Goal: Task Accomplishment & Management: Complete application form

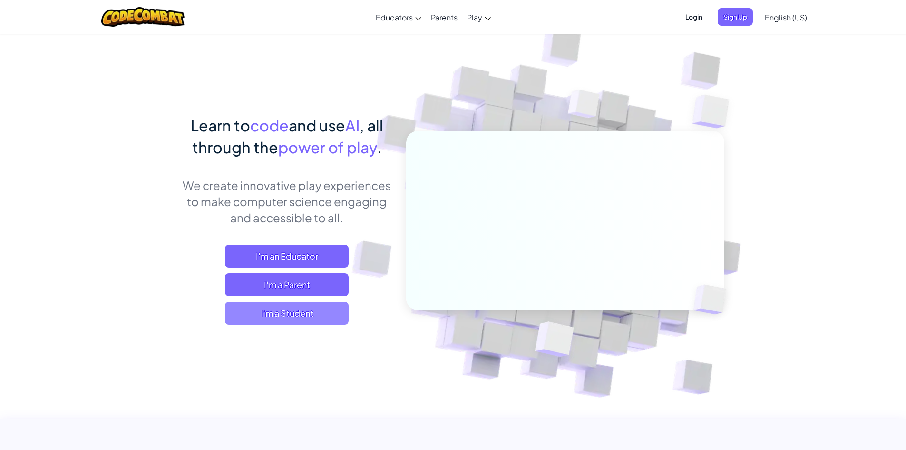
click at [263, 316] on span "I'm a Student" at bounding box center [287, 313] width 124 height 23
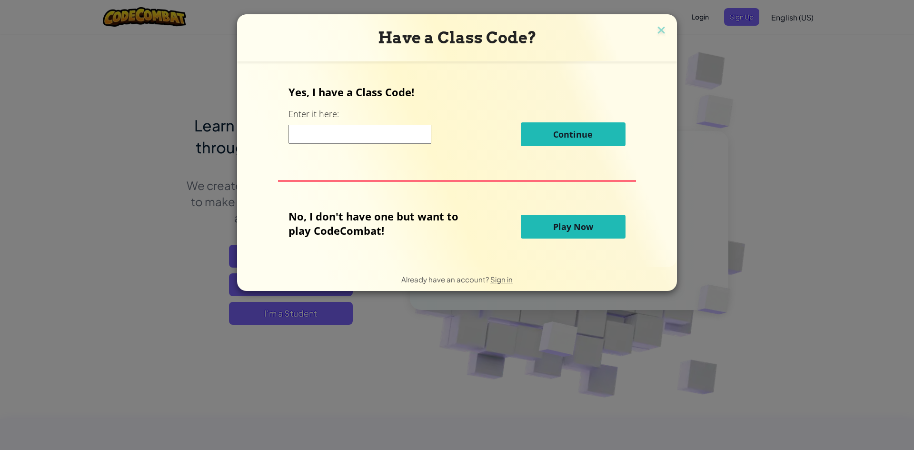
click at [383, 139] on input at bounding box center [359, 134] width 143 height 19
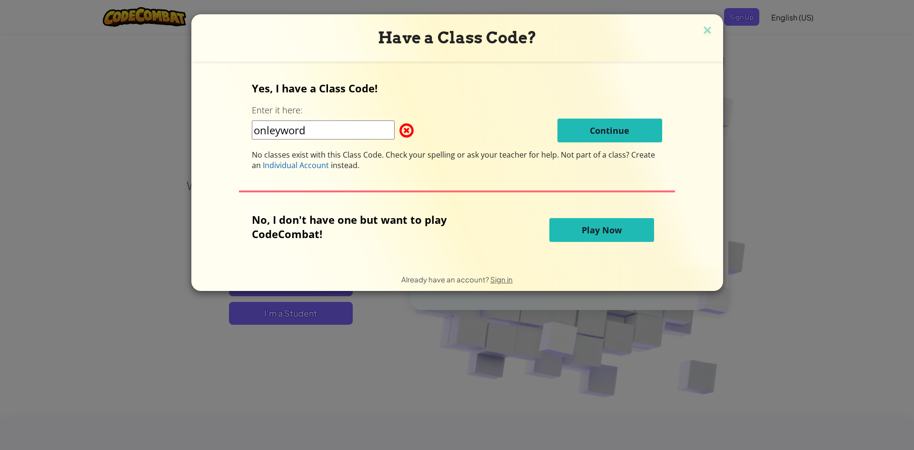
click at [308, 129] on input "onleyword" at bounding box center [323, 129] width 143 height 19
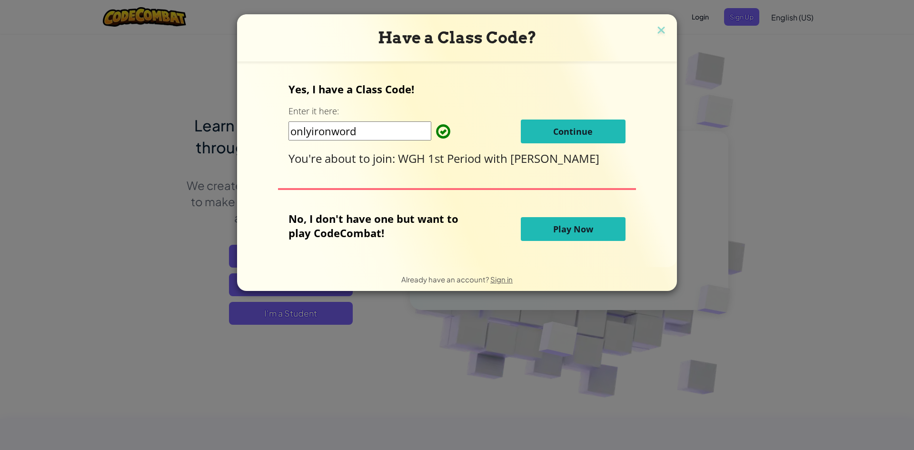
type input "onlyironword"
click at [546, 127] on button "Continue" at bounding box center [573, 131] width 105 height 24
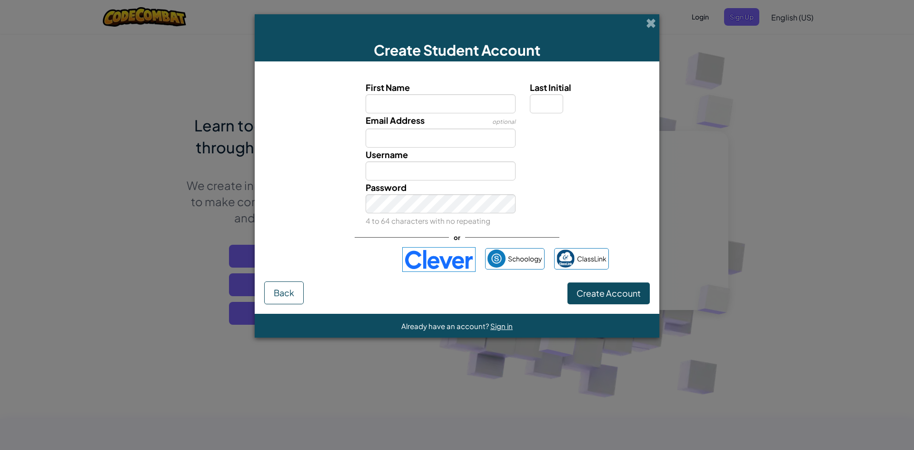
click at [437, 262] on img at bounding box center [438, 259] width 73 height 25
click at [497, 257] on img at bounding box center [496, 258] width 18 height 18
click at [559, 254] on img at bounding box center [565, 258] width 18 height 18
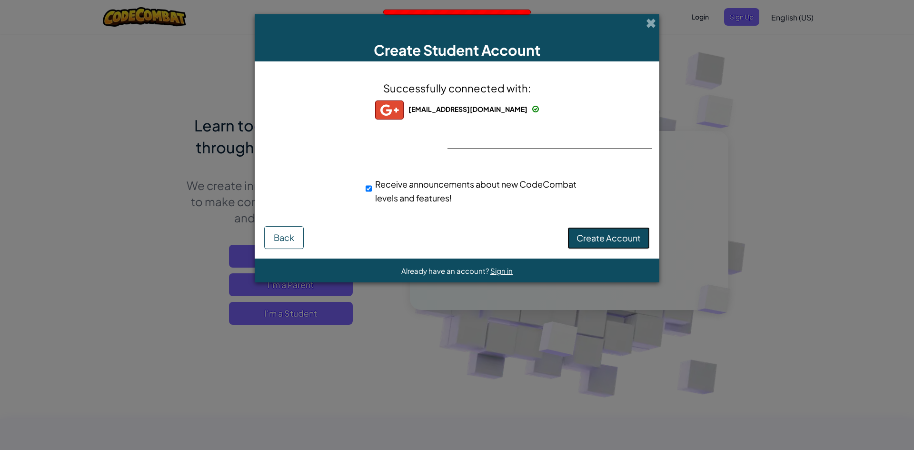
click at [587, 228] on button "Create Account" at bounding box center [608, 238] width 82 height 22
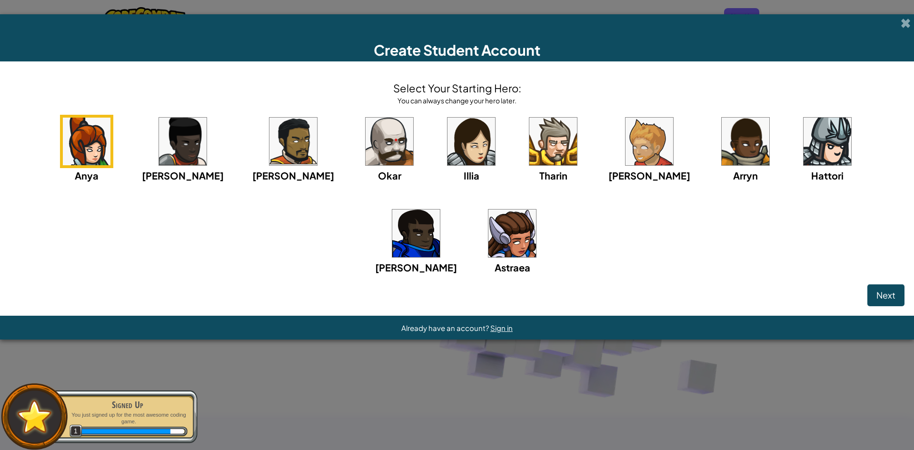
click at [447, 131] on img at bounding box center [471, 142] width 48 height 48
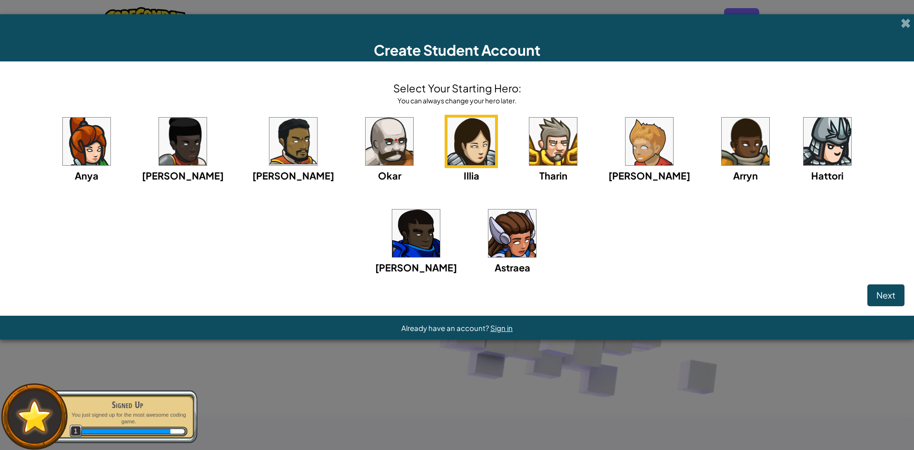
click at [447, 159] on img at bounding box center [471, 142] width 48 height 48
click at [447, 158] on img at bounding box center [471, 142] width 48 height 48
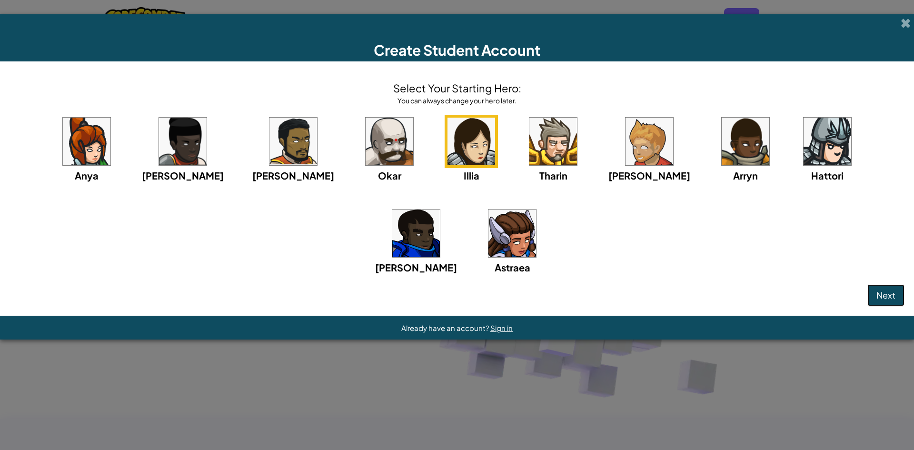
click at [881, 292] on span "Next" at bounding box center [885, 294] width 19 height 11
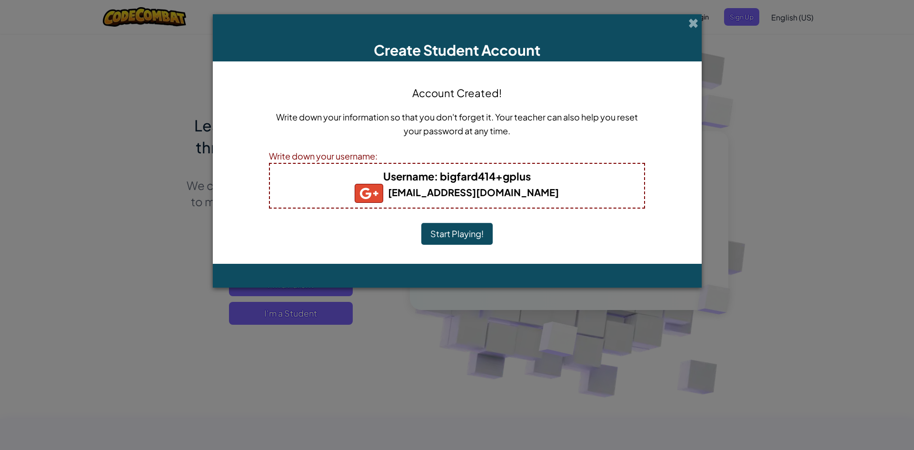
click at [435, 227] on button "Start Playing!" at bounding box center [456, 234] width 71 height 22
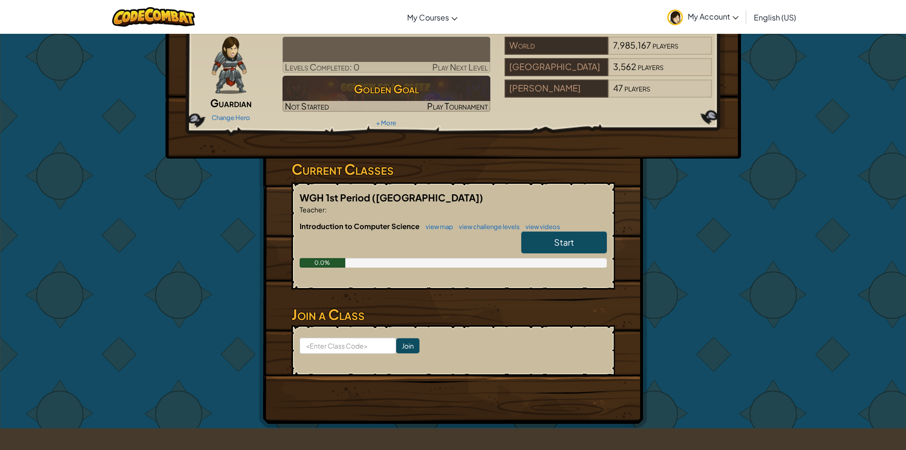
scroll to position [48, 0]
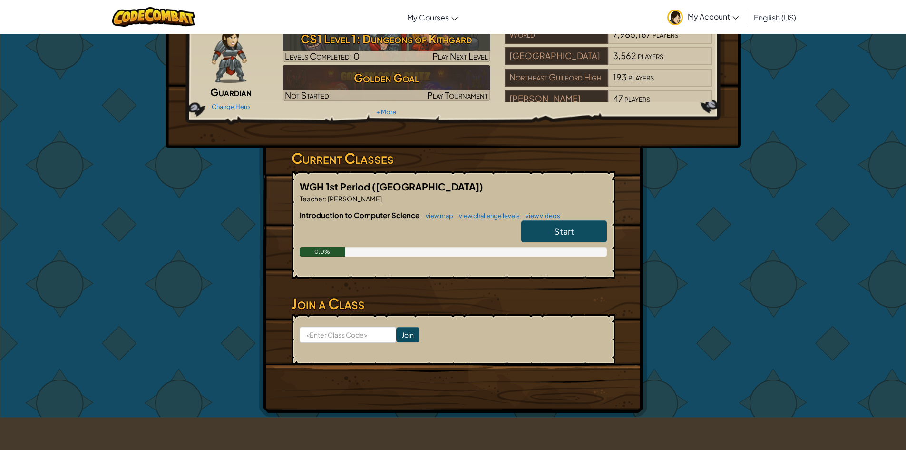
click at [590, 227] on link "Start" at bounding box center [565, 231] width 86 height 22
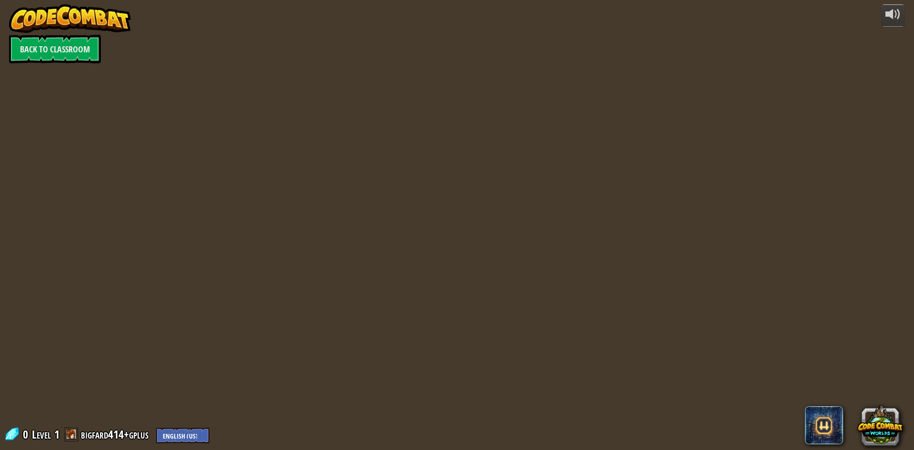
drag, startPoint x: 465, startPoint y: 260, endPoint x: 414, endPoint y: 282, distance: 56.3
click at [414, 282] on div at bounding box center [457, 225] width 688 height 450
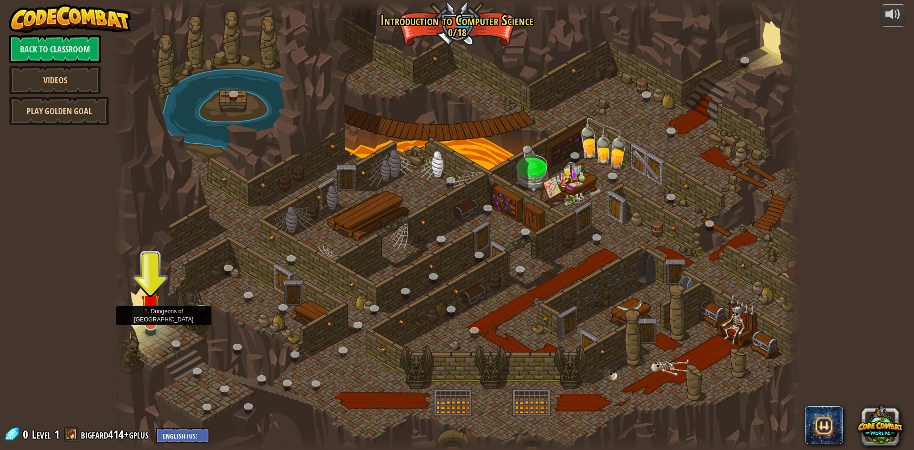
click at [150, 324] on img at bounding box center [150, 303] width 19 height 42
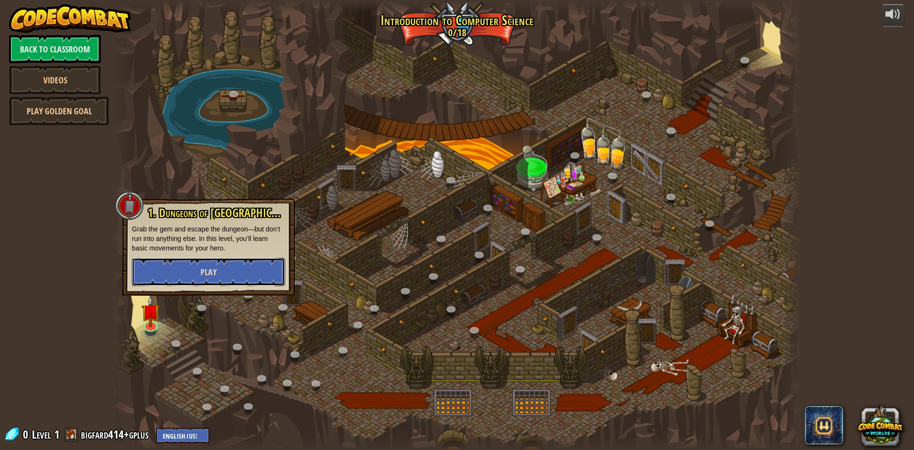
click at [191, 278] on button "Play" at bounding box center [208, 271] width 153 height 29
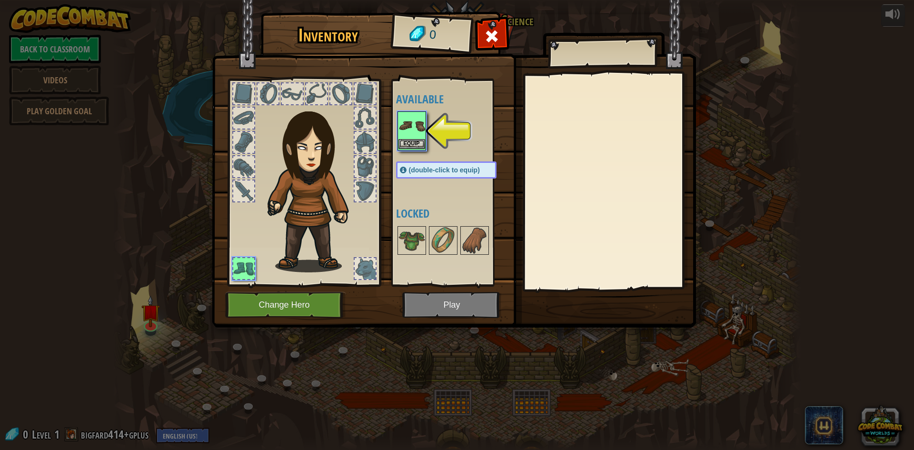
click at [410, 128] on img at bounding box center [411, 125] width 27 height 27
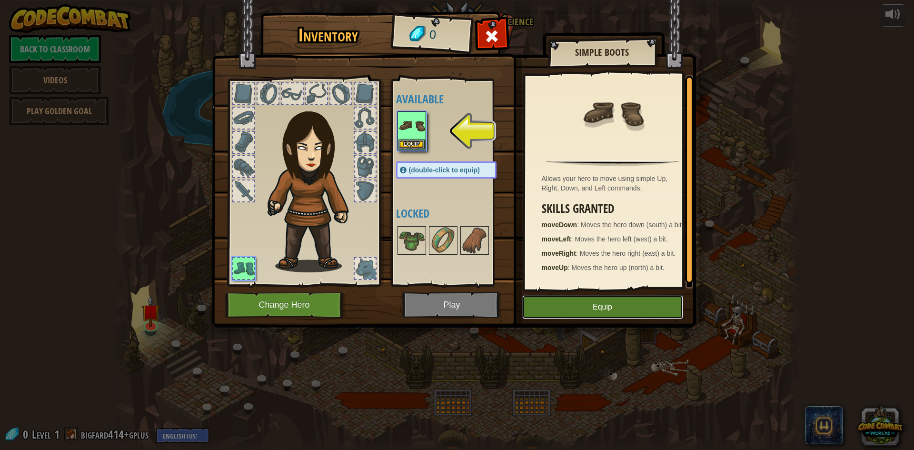
click at [595, 300] on button "Equip" at bounding box center [602, 307] width 161 height 24
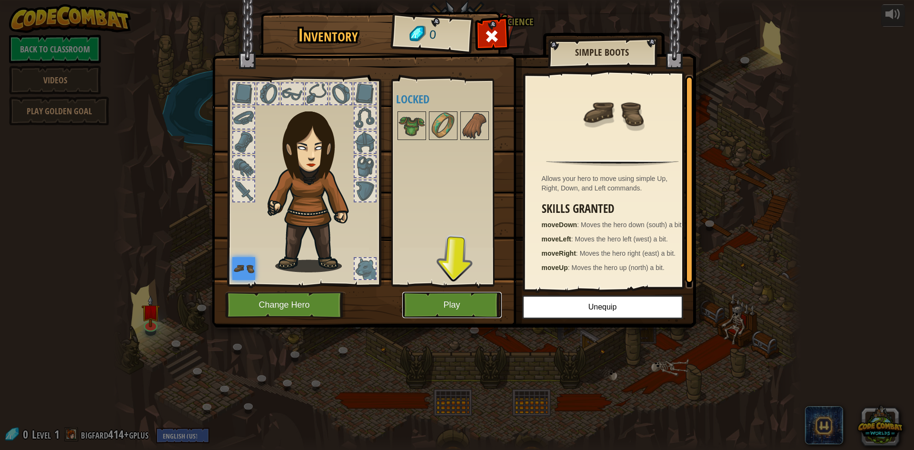
click at [424, 305] on button "Play" at bounding box center [451, 305] width 99 height 26
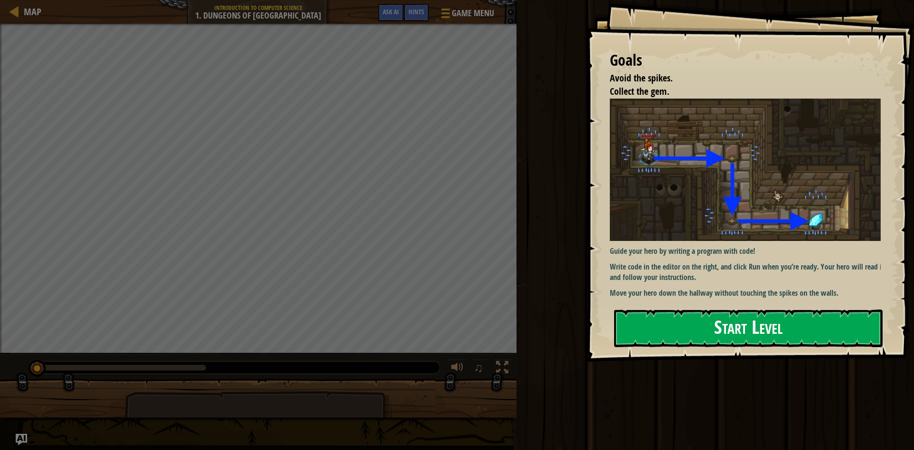
click at [623, 313] on button "Start Level" at bounding box center [748, 328] width 268 height 38
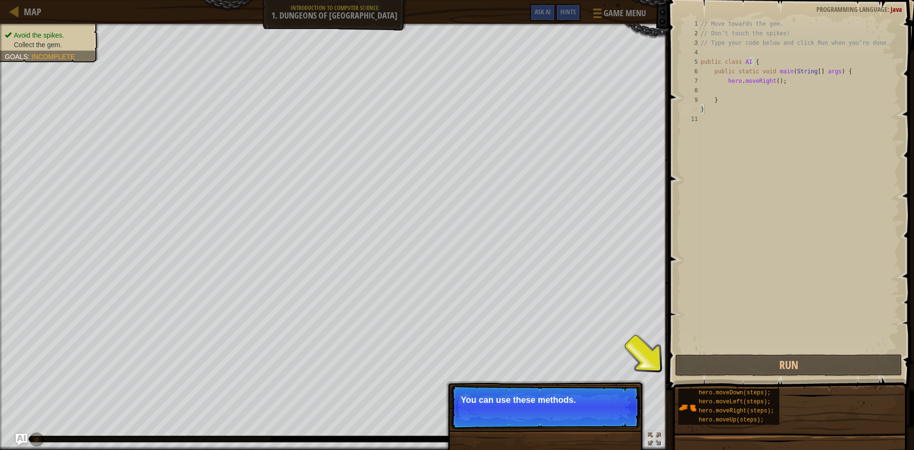
click at [728, 91] on div "// Move towards the gem. // Don’t touch the spikes! // Type your code below and…" at bounding box center [799, 195] width 201 height 352
click at [616, 417] on button "Continue" at bounding box center [611, 412] width 39 height 12
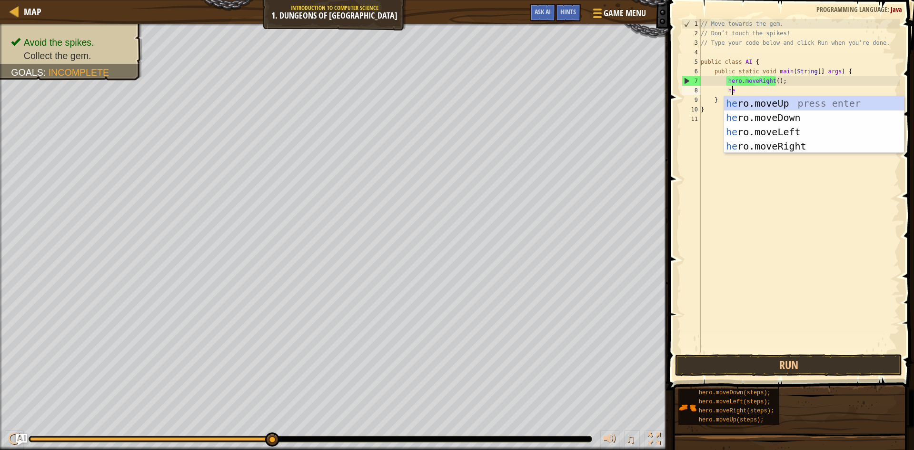
scroll to position [4, 2]
type textarea "her"
click at [801, 113] on div "her o.moveUp press enter her o.moveDown press enter her o.moveLeft press enter …" at bounding box center [814, 139] width 180 height 86
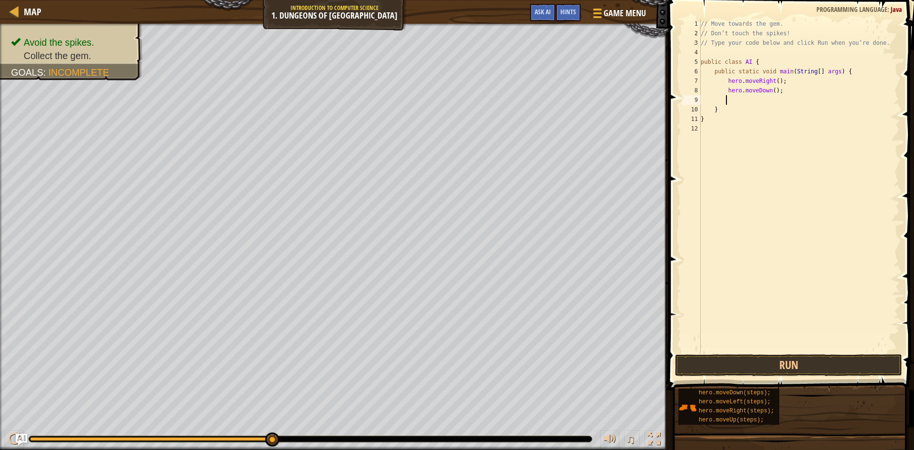
type textarea "her"
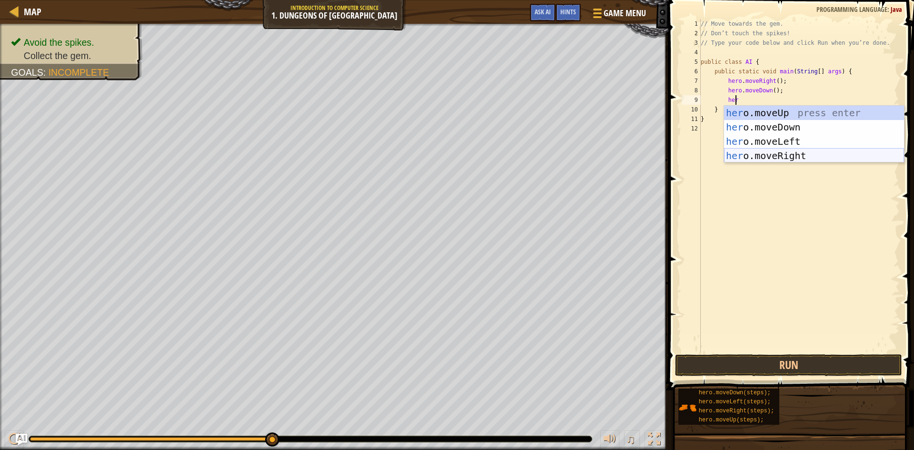
drag, startPoint x: 787, startPoint y: 158, endPoint x: 789, endPoint y: 214, distance: 56.2
click at [787, 159] on div "her o.moveUp press enter her o.moveDown press enter her o.moveLeft press enter …" at bounding box center [814, 149] width 180 height 86
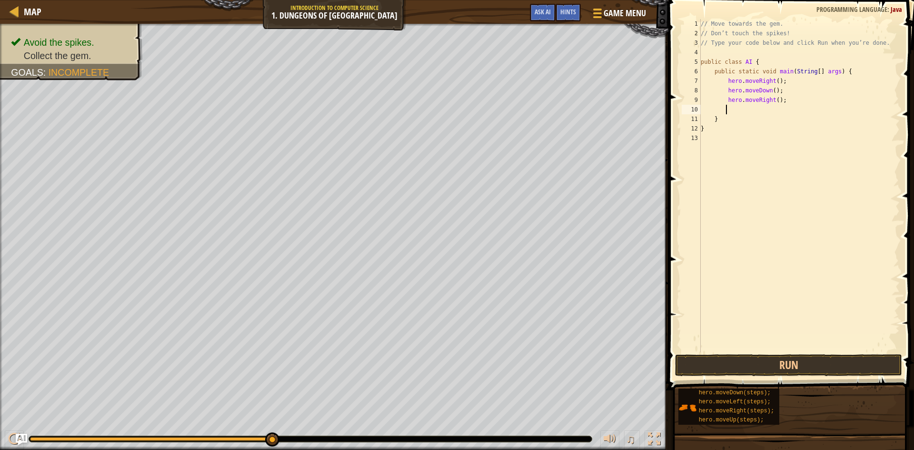
scroll to position [4, 1]
click at [828, 375] on button "Run" at bounding box center [788, 365] width 227 height 22
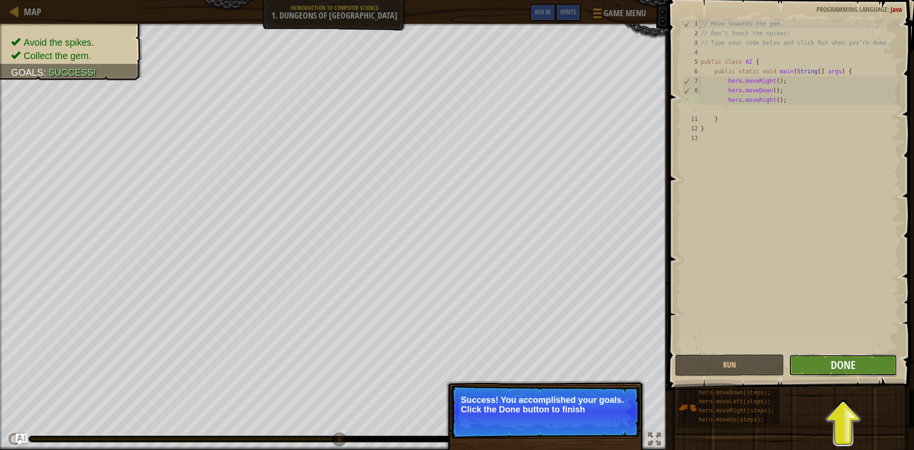
click at [818, 358] on button "Done" at bounding box center [842, 365] width 109 height 22
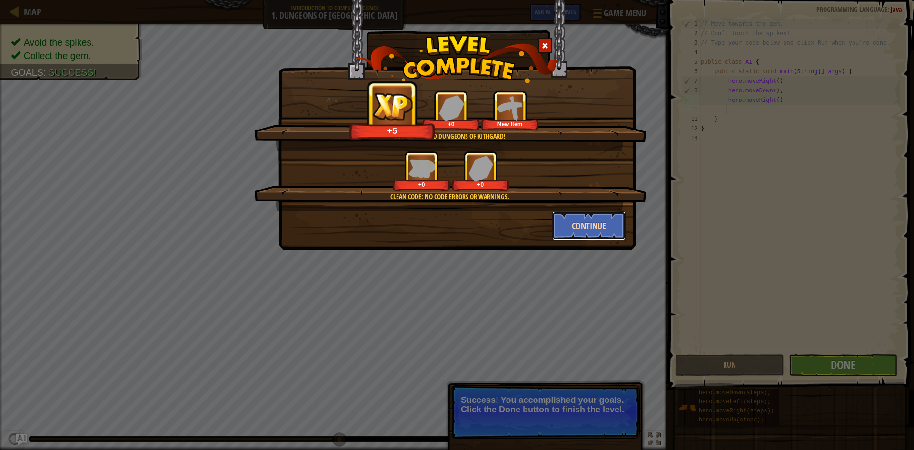
click at [581, 216] on button "Continue" at bounding box center [589, 225] width 74 height 29
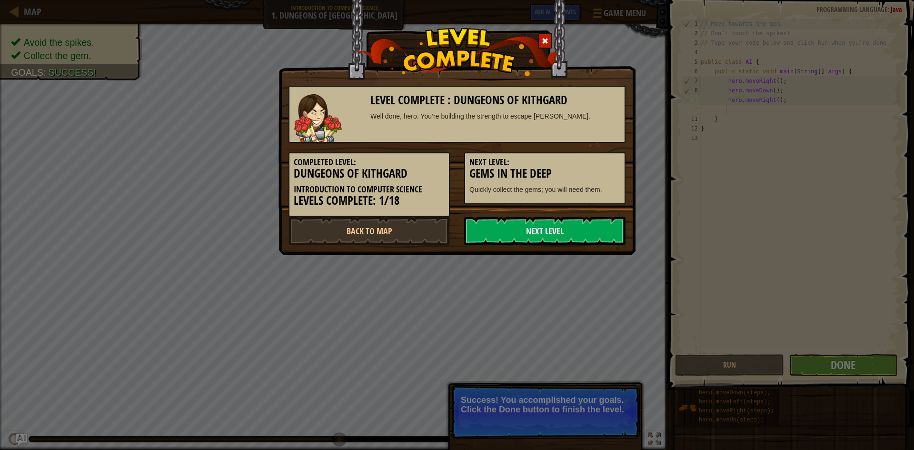
click at [554, 225] on link "Next Level" at bounding box center [544, 231] width 161 height 29
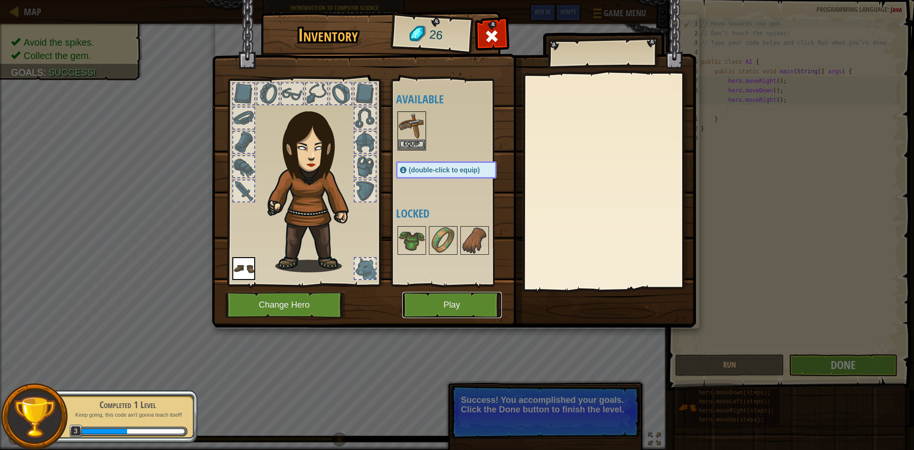
click at [464, 302] on button "Play" at bounding box center [451, 305] width 99 height 26
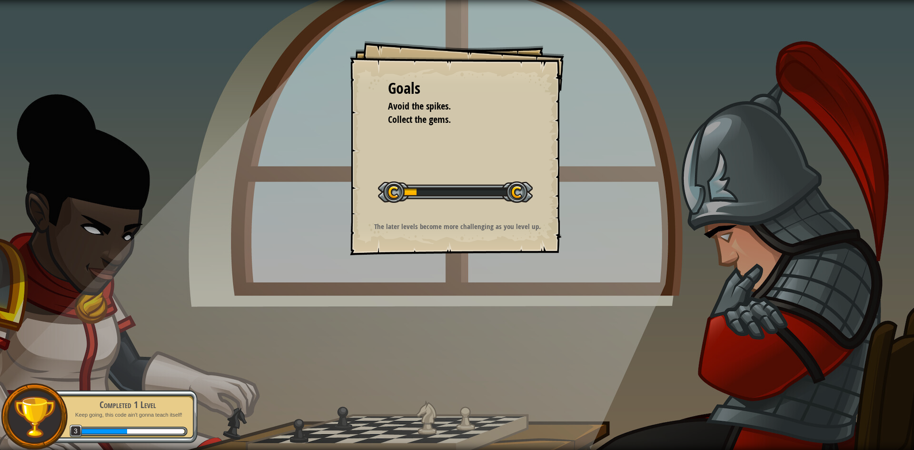
click at [455, 249] on div "Goals Avoid the spikes. Collect the gems. Start Level Error loading from server…" at bounding box center [457, 148] width 214 height 214
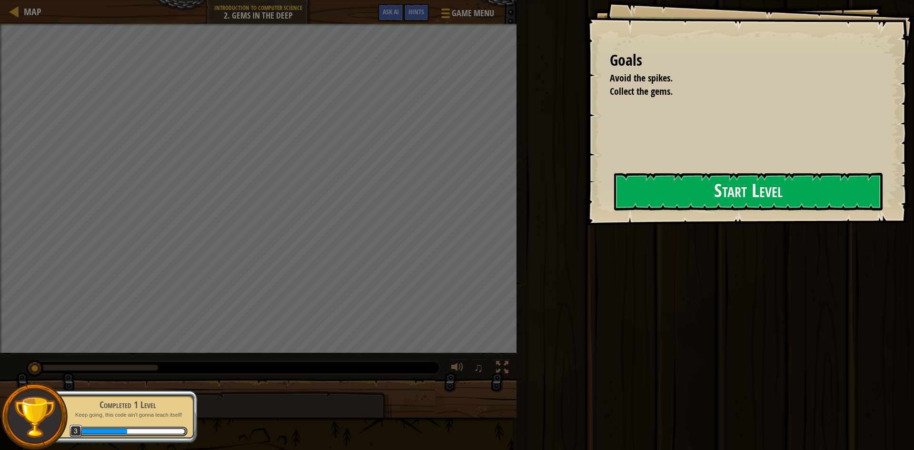
click at [586, 225] on div "Goals Avoid the spikes. Collect the gems. Start Level Error loading from server…" at bounding box center [750, 112] width 328 height 225
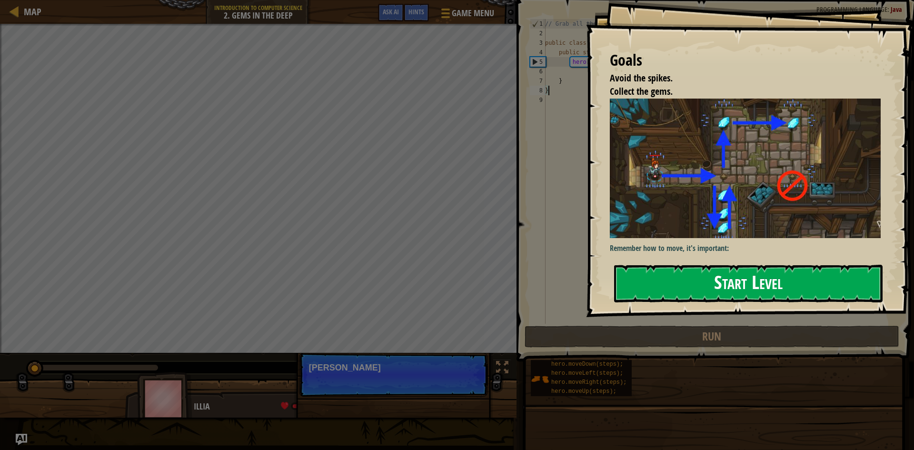
click at [659, 295] on button "Start Level" at bounding box center [748, 284] width 268 height 38
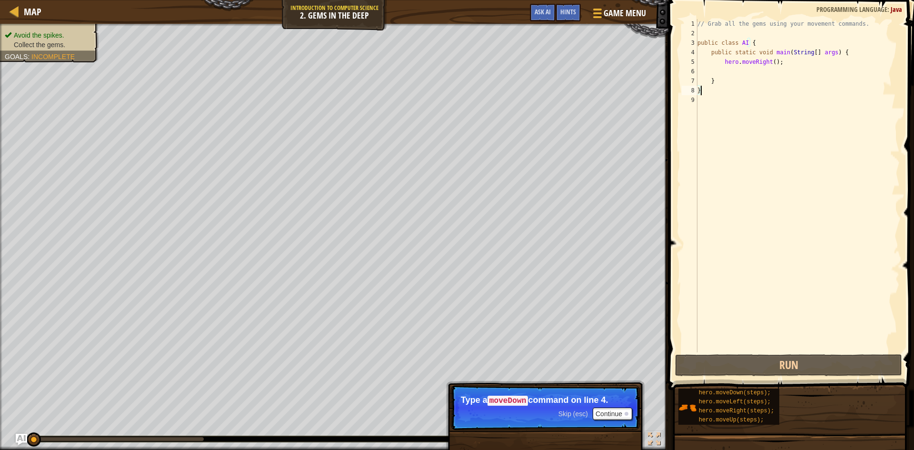
click at [729, 90] on div "// Grab all the gems using your movement commands. public class AI { public sta…" at bounding box center [797, 195] width 204 height 352
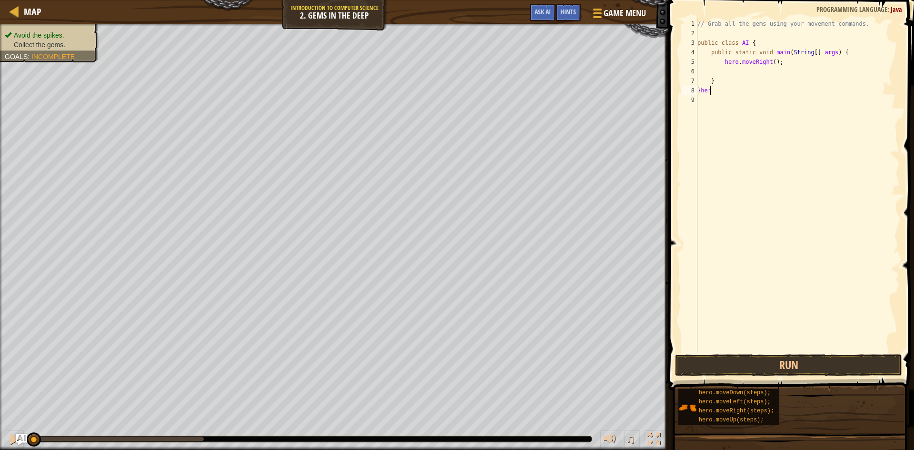
scroll to position [4, 1]
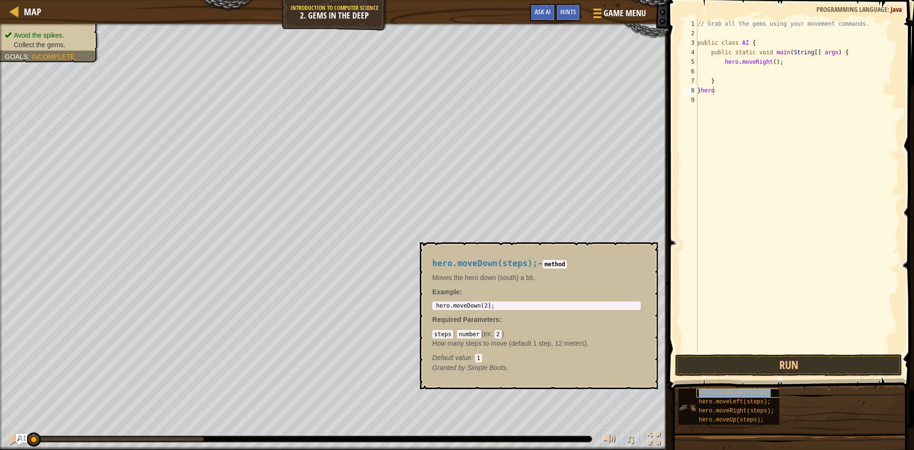
click at [719, 388] on div "hero.moveDown(steps);" at bounding box center [741, 392] width 91 height 9
click at [716, 388] on div "hero.moveDown(steps);" at bounding box center [741, 392] width 91 height 9
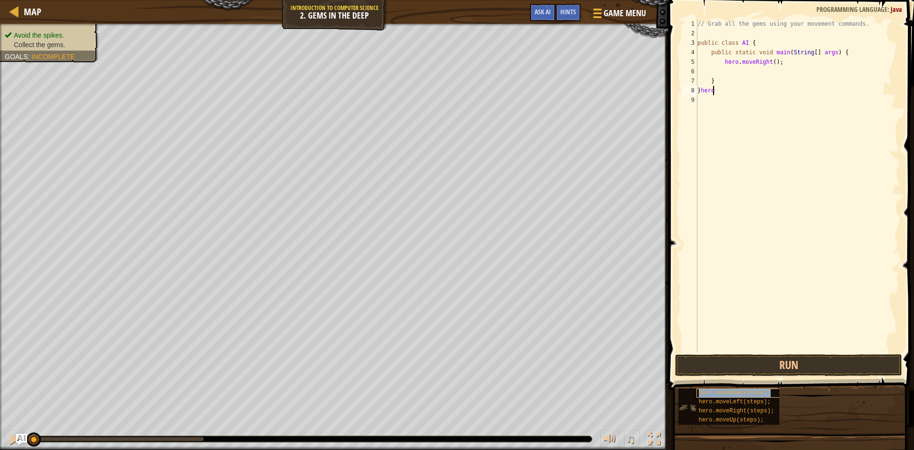
click at [716, 388] on div "hero.moveDown(steps);" at bounding box center [741, 392] width 91 height 9
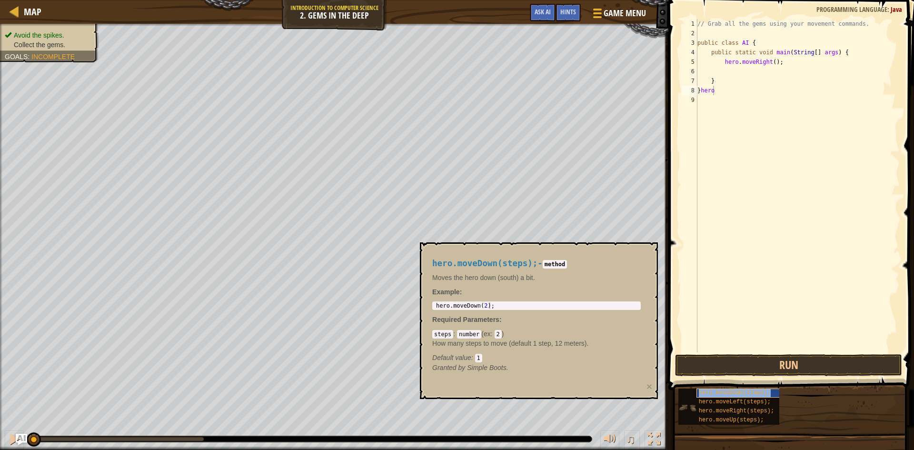
click at [714, 391] on span "hero.moveDown(steps);" at bounding box center [735, 392] width 72 height 7
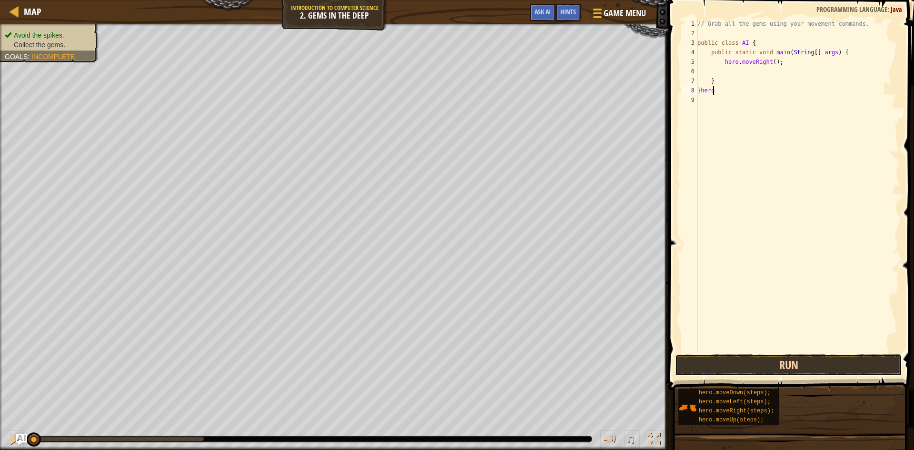
click at [722, 361] on button "Run" at bounding box center [788, 365] width 227 height 22
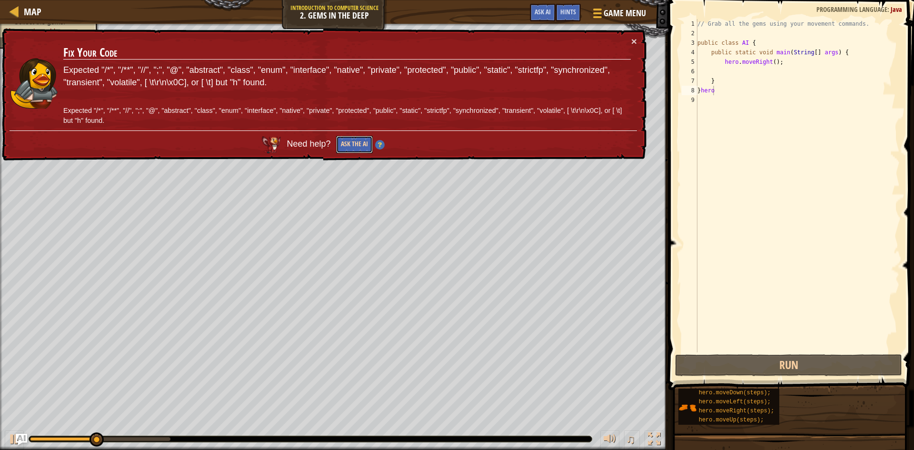
click at [360, 143] on button "Ask the AI" at bounding box center [354, 145] width 37 height 18
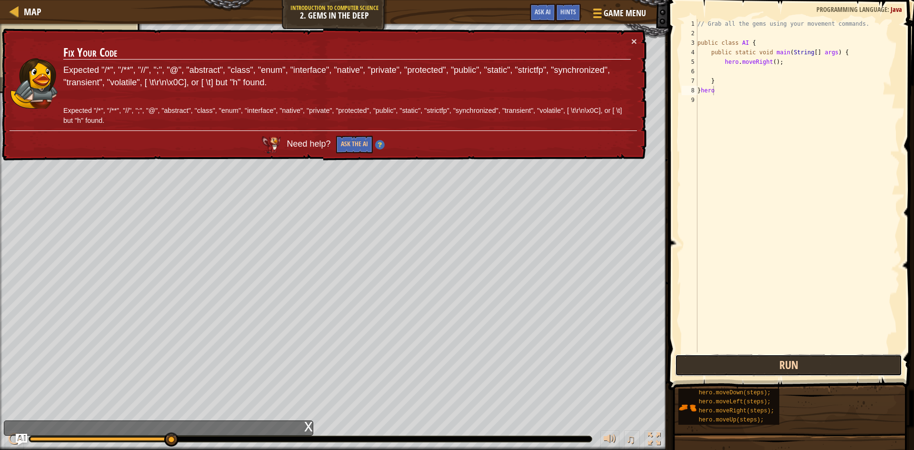
click at [703, 365] on button "Run" at bounding box center [788, 365] width 227 height 22
click at [639, 43] on div "× Fix Your Code Expected "/*", "/**", "//", ";", "@", "abstract", "class", "enu…" at bounding box center [323, 95] width 646 height 132
click at [631, 39] on button "×" at bounding box center [634, 41] width 6 height 10
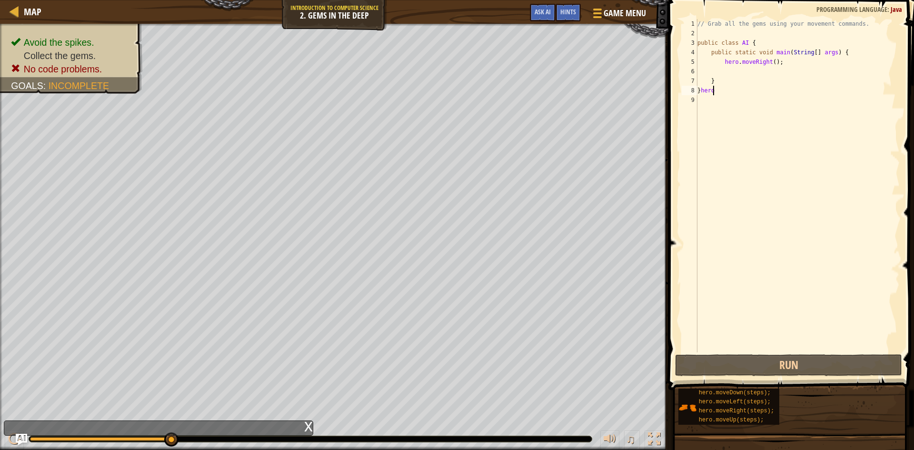
click at [724, 90] on div "// Grab all the gems using your movement commands. public class AI { public sta…" at bounding box center [797, 195] width 204 height 352
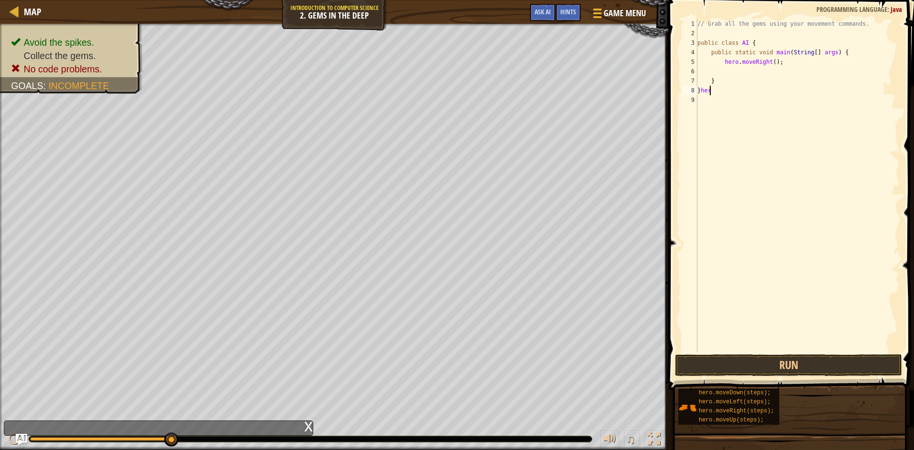
scroll to position [4, 0]
type textarea "}"
type textarea "]"
click at [730, 54] on div "// Grab all the gems using your movement commands. public class AI { public sta…" at bounding box center [797, 195] width 204 height 352
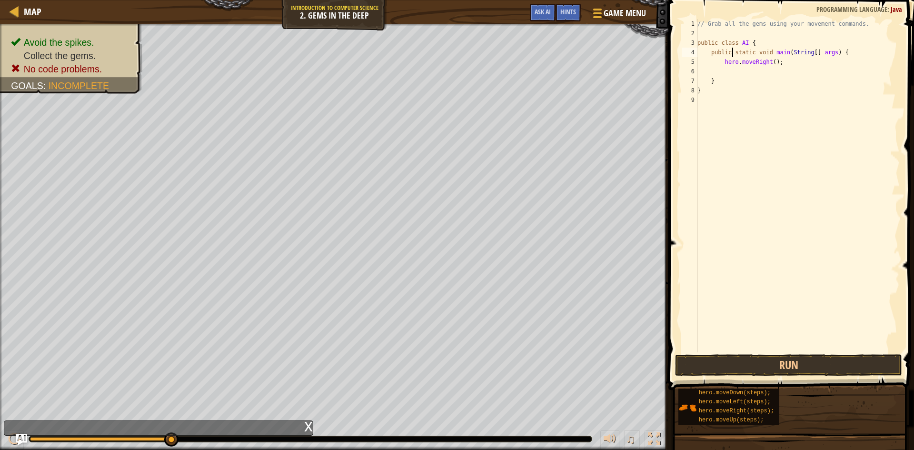
click at [727, 62] on div "// Grab all the gems using your movement commands. public class AI { public sta…" at bounding box center [797, 195] width 204 height 352
click at [736, 61] on div "// Grab all the gems using your movement commands. public class AI { public sta…" at bounding box center [797, 195] width 204 height 352
drag, startPoint x: 730, startPoint y: 60, endPoint x: 727, endPoint y: 70, distance: 10.1
click at [727, 70] on div "// Grab all the gems using your movement commands. public class AI { public sta…" at bounding box center [797, 195] width 204 height 352
click at [730, 60] on div "// Grab all the gems using your movement commands. public class AI { public sta…" at bounding box center [797, 185] width 204 height 333
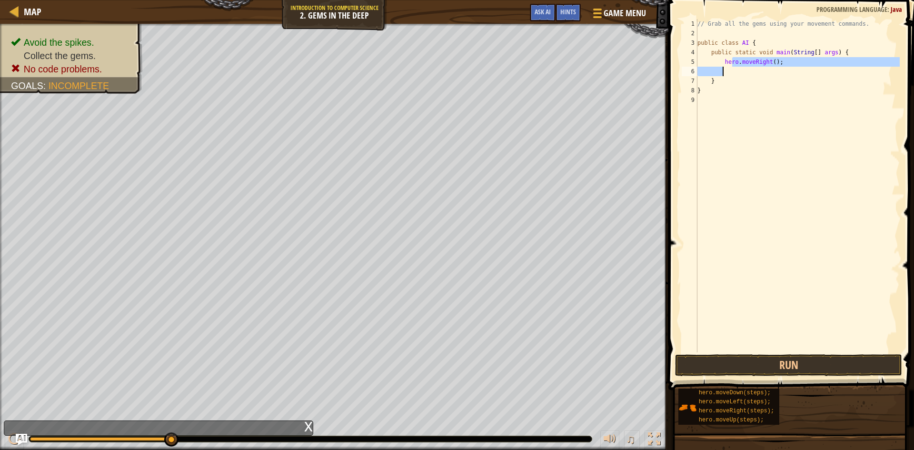
type textarea "hero.moveRight();"
click at [721, 72] on div "// Grab all the gems using your movement commands. public class AI { public sta…" at bounding box center [797, 195] width 204 height 352
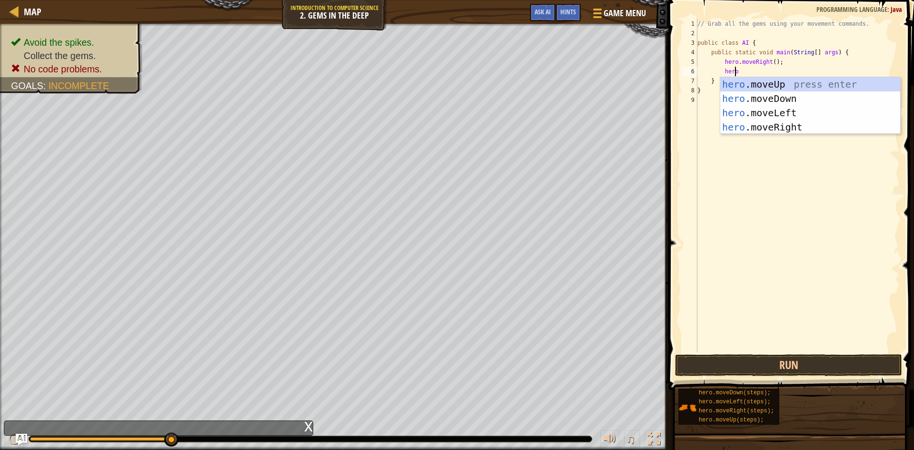
scroll to position [4, 3]
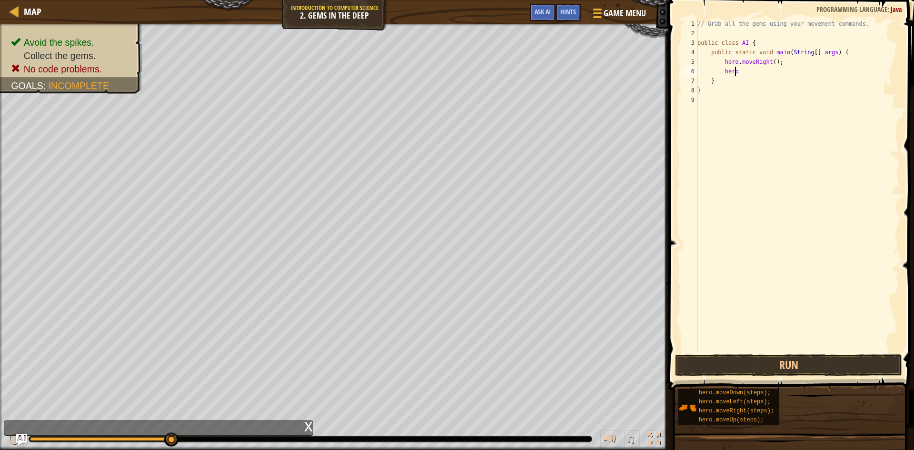
type textarea "hero."
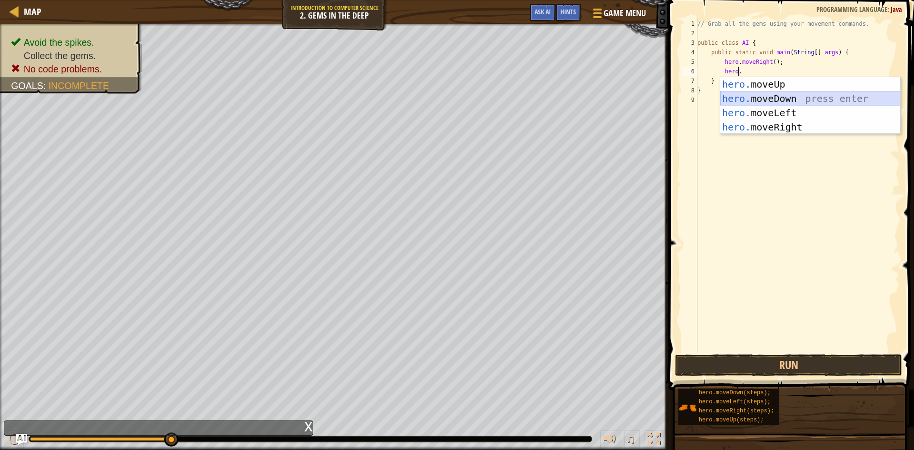
drag, startPoint x: 758, startPoint y: 98, endPoint x: 747, endPoint y: 98, distance: 11.4
click at [747, 98] on div "hero. moveUp press enter hero. moveDown press enter hero. moveLeft press enter …" at bounding box center [810, 120] width 180 height 86
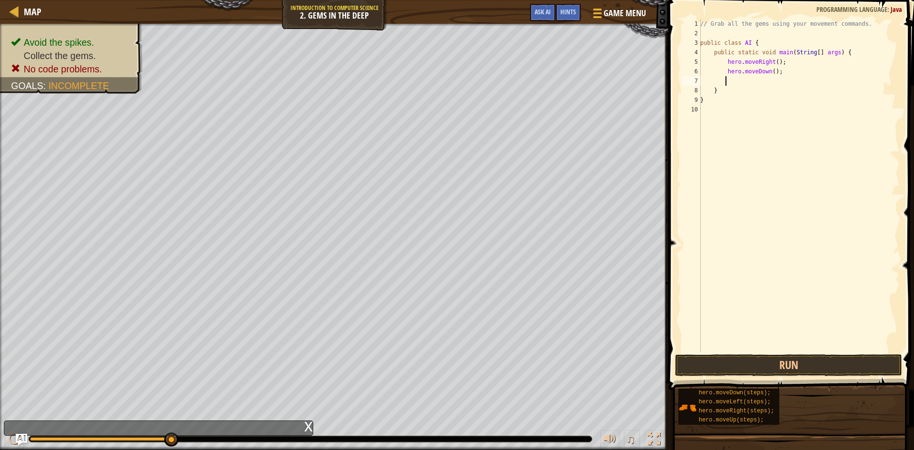
scroll to position [4, 1]
click at [752, 366] on button "Run" at bounding box center [788, 365] width 227 height 22
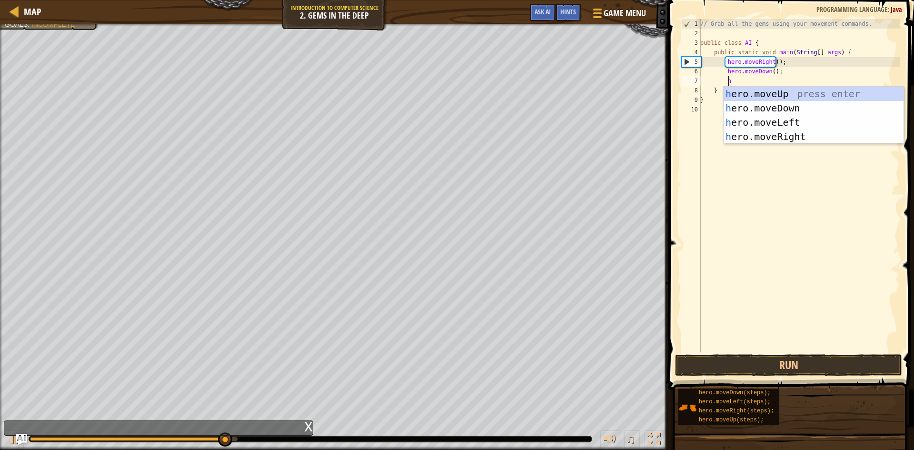
scroll to position [4, 2]
type textarea "her"
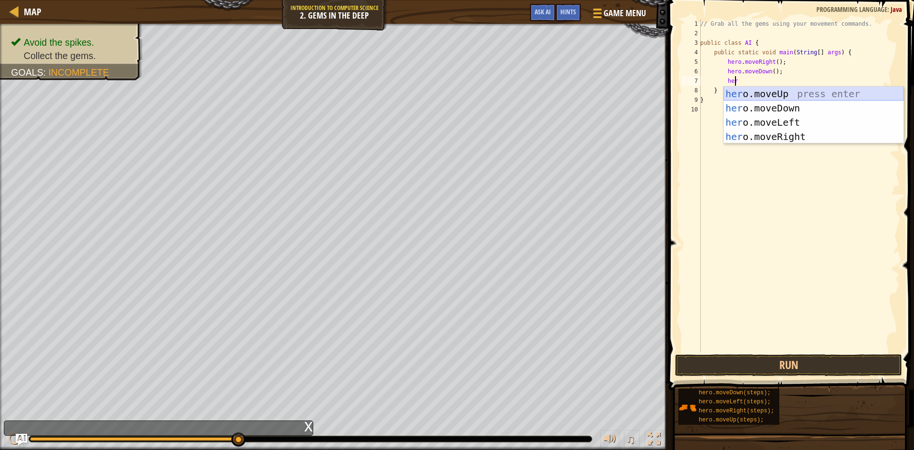
click at [817, 91] on div "her o.moveUp press enter her o.moveDown press enter her o.moveLeft press enter …" at bounding box center [813, 130] width 180 height 86
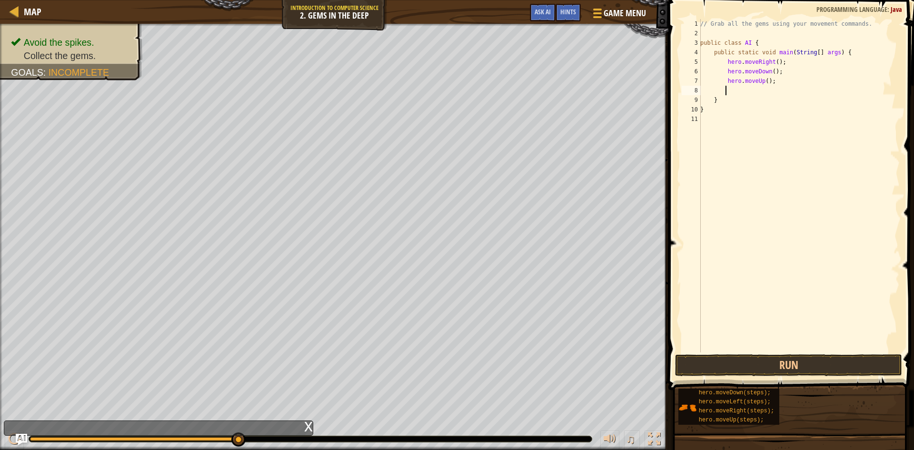
scroll to position [4, 1]
click at [755, 364] on button "Run" at bounding box center [788, 365] width 227 height 22
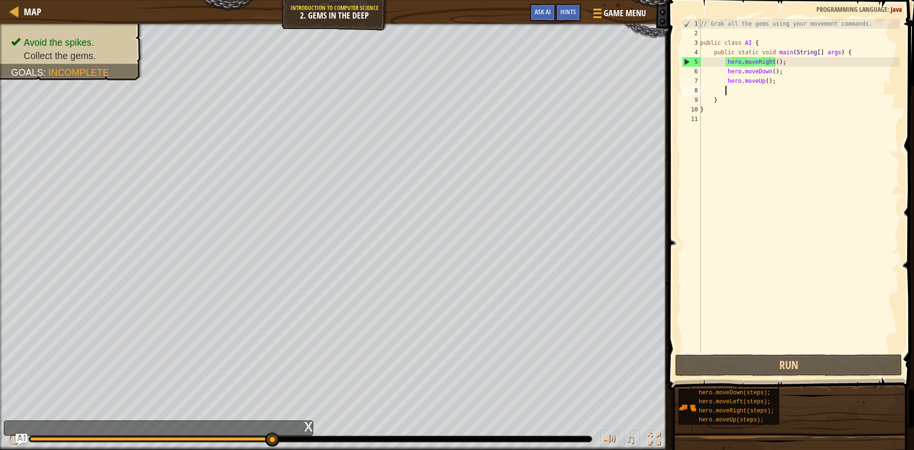
type textarea "h"
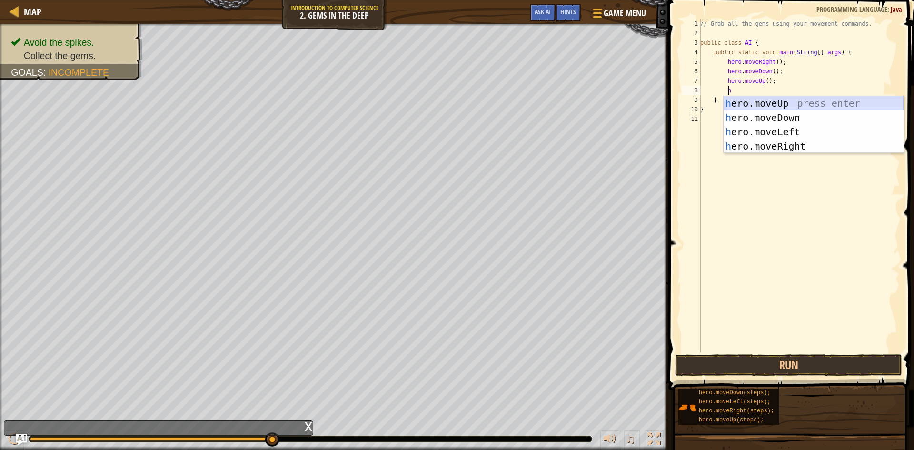
click at [736, 100] on div "h ero.moveUp press enter h ero.moveDown press enter h ero.moveLeft press enter …" at bounding box center [813, 139] width 180 height 86
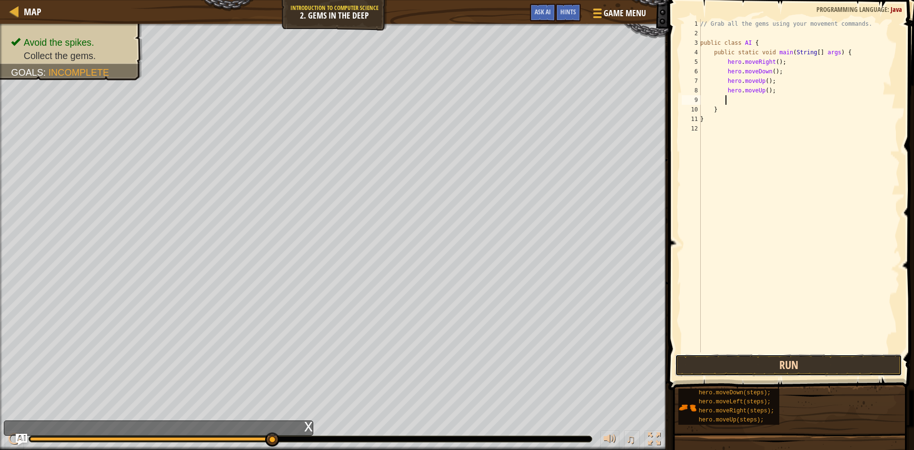
click at [763, 366] on button "Run" at bounding box center [788, 365] width 227 height 22
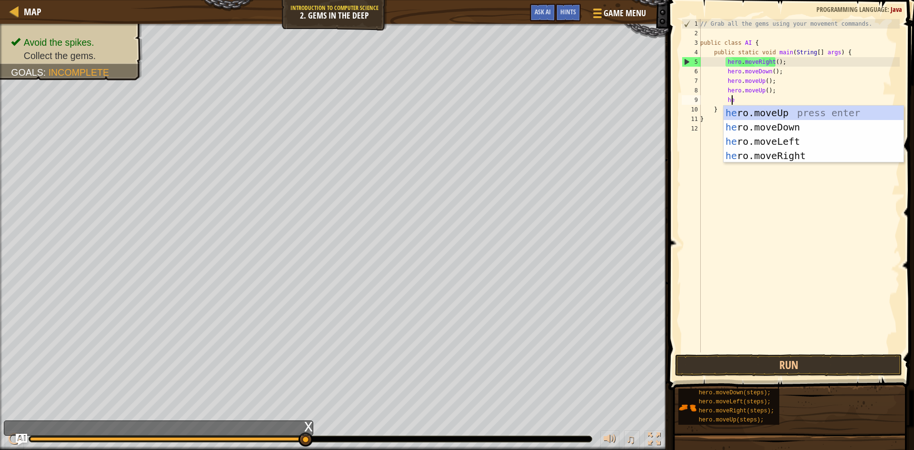
scroll to position [4, 2]
type textarea "her"
click at [772, 156] on div "her o.moveUp press enter her o.moveDown press enter her o.moveLeft press enter …" at bounding box center [813, 149] width 180 height 86
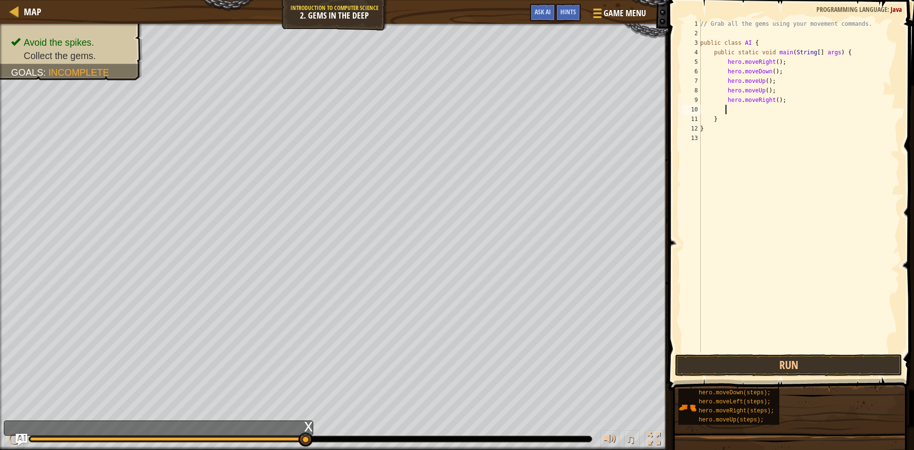
scroll to position [4, 1]
click at [751, 363] on button "Run" at bounding box center [788, 365] width 227 height 22
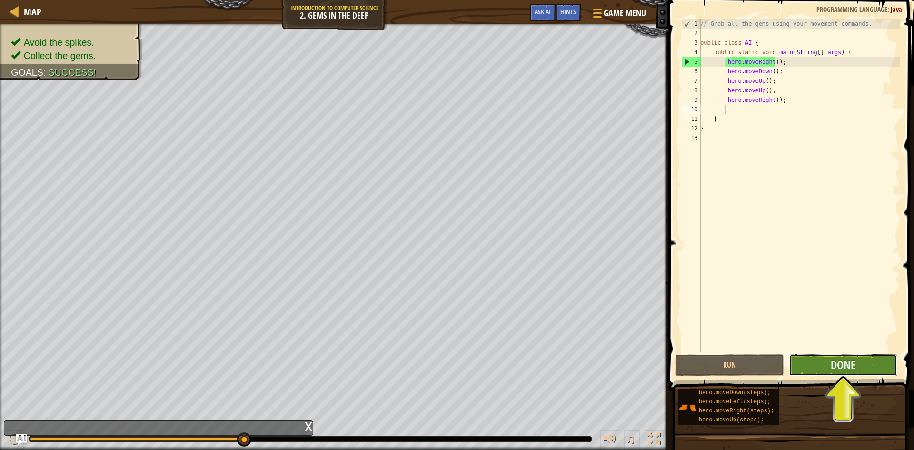
click at [859, 361] on button "Done" at bounding box center [842, 365] width 109 height 22
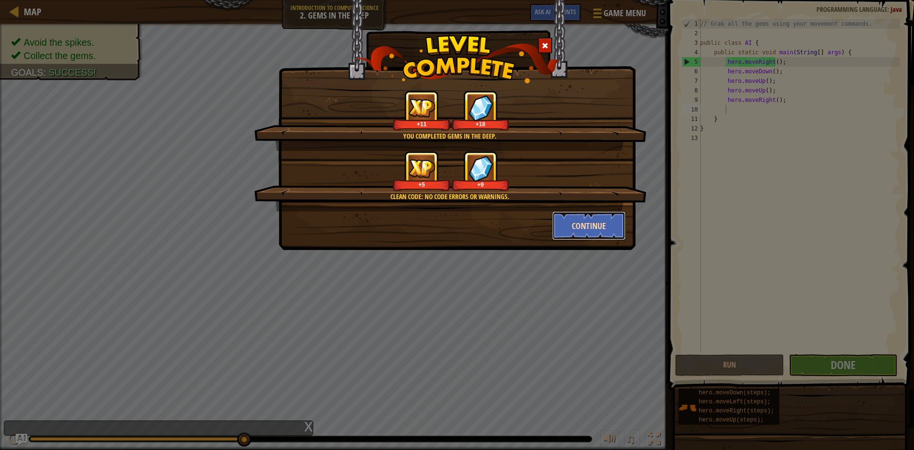
click at [593, 227] on button "Continue" at bounding box center [589, 225] width 74 height 29
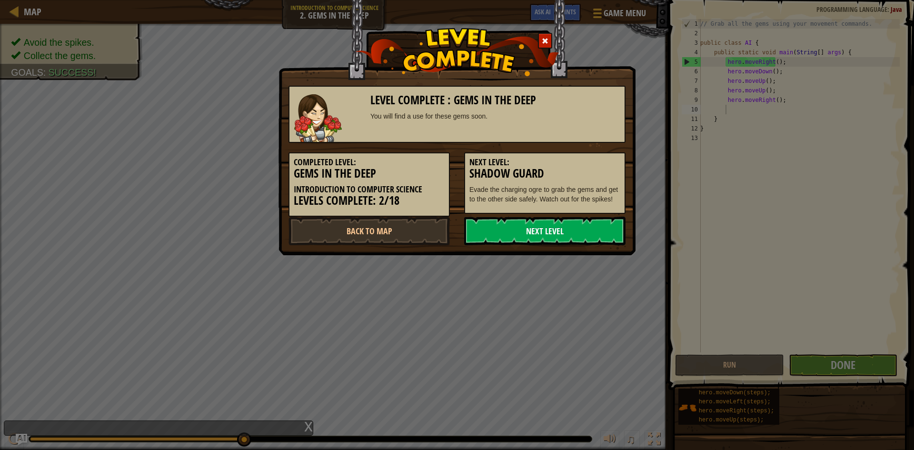
click at [552, 227] on link "Next Level" at bounding box center [544, 231] width 161 height 29
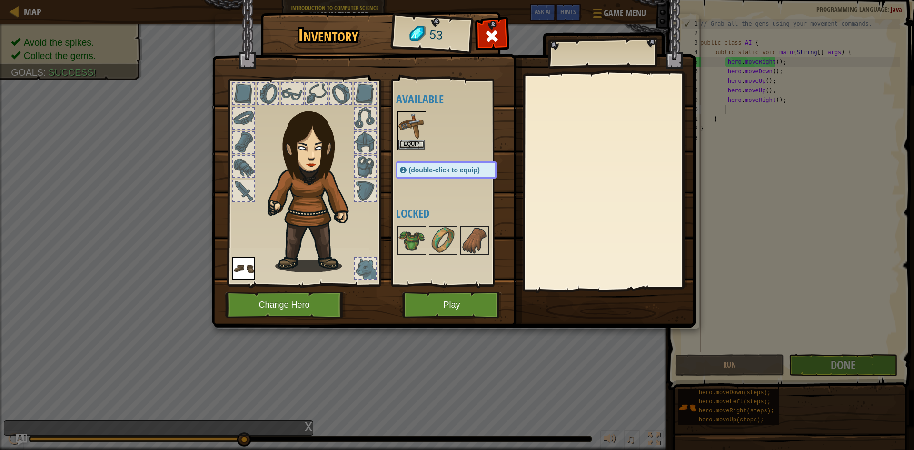
drag, startPoint x: 555, startPoint y: 123, endPoint x: 550, endPoint y: 124, distance: 5.3
click at [553, 123] on div at bounding box center [609, 182] width 168 height 214
click at [440, 299] on button "Play" at bounding box center [451, 305] width 99 height 26
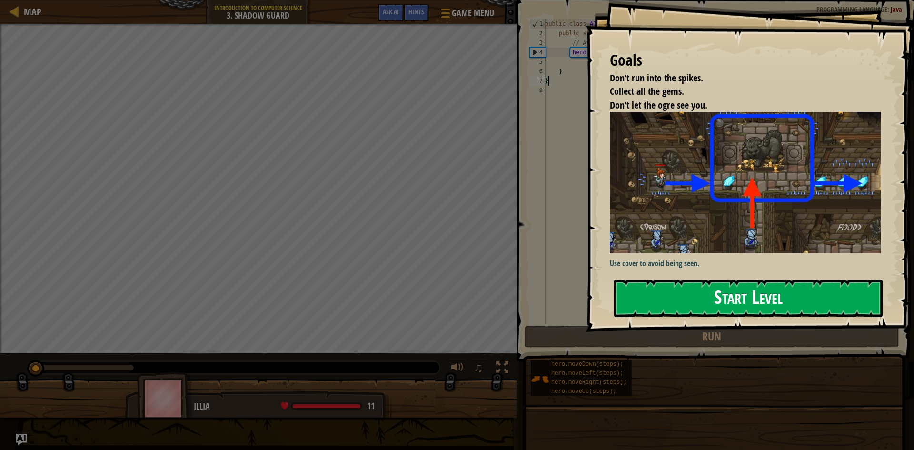
click at [664, 286] on button "Start Level" at bounding box center [748, 298] width 268 height 38
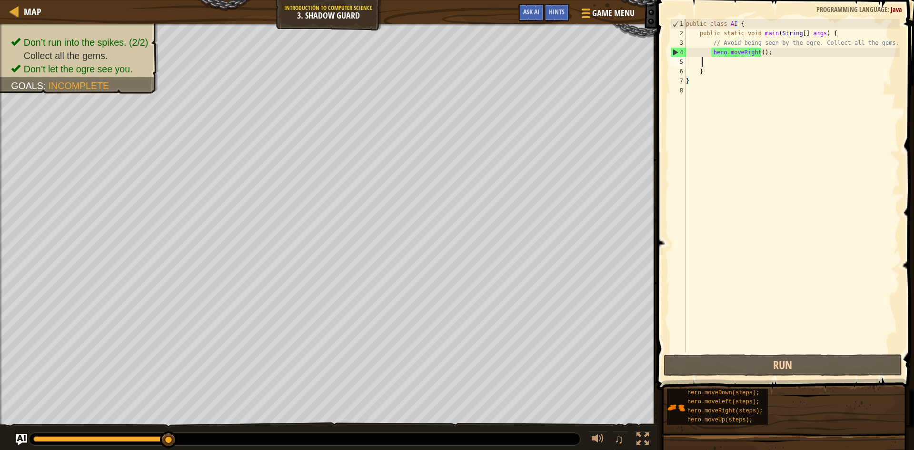
click at [701, 64] on div "public class AI { public static void main ( String [ ] args ) { // Avoid being …" at bounding box center [792, 195] width 216 height 352
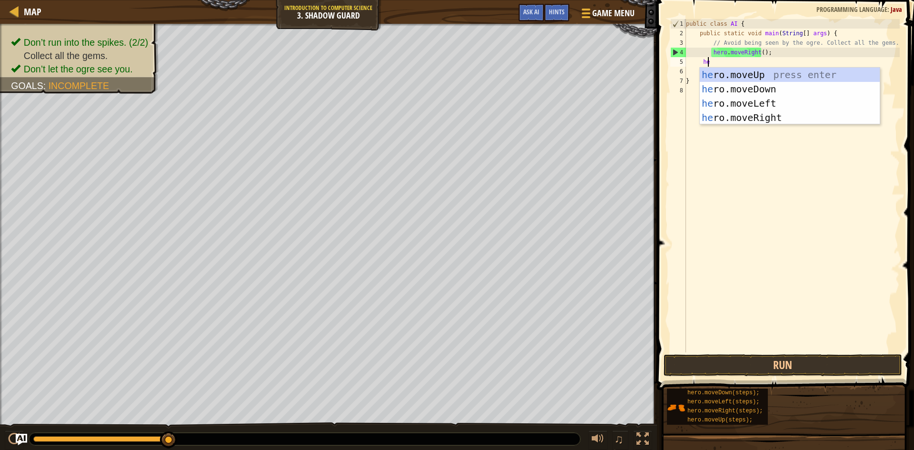
type textarea "her"
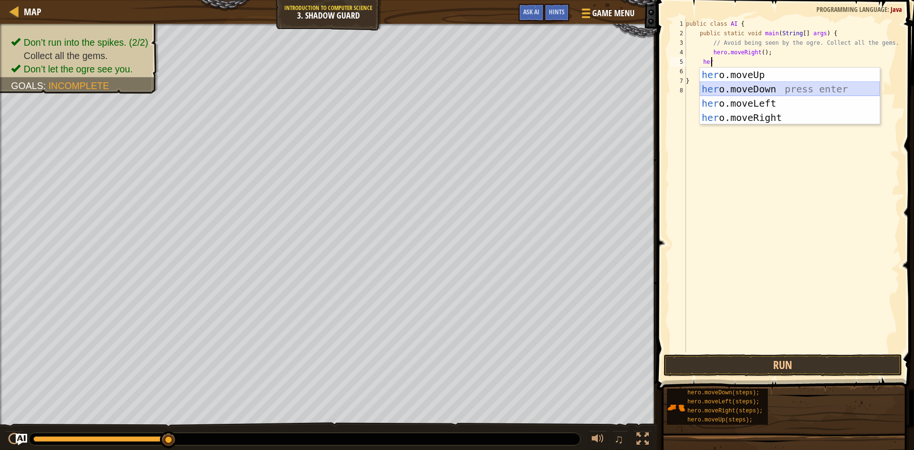
drag, startPoint x: 739, startPoint y: 90, endPoint x: 744, endPoint y: 88, distance: 5.1
click at [744, 88] on div "her o.moveUp press enter her o.moveDown press enter her o.moveLeft press enter …" at bounding box center [789, 111] width 180 height 86
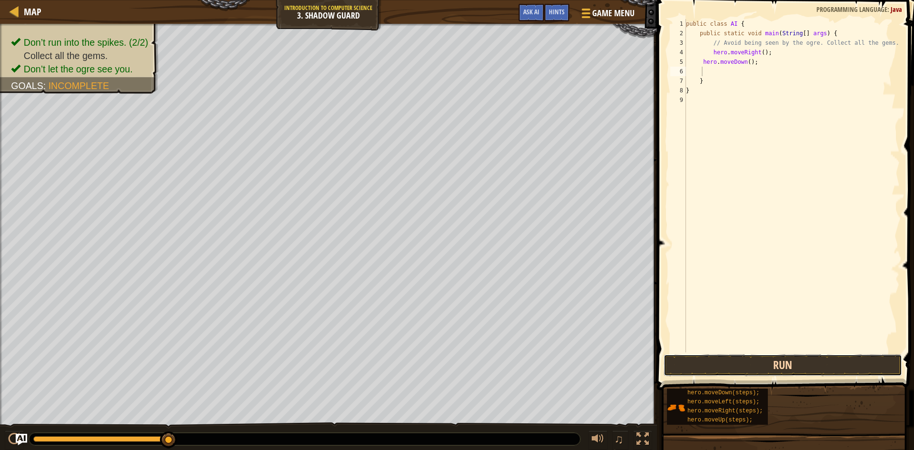
click at [699, 365] on button "Run" at bounding box center [782, 365] width 238 height 22
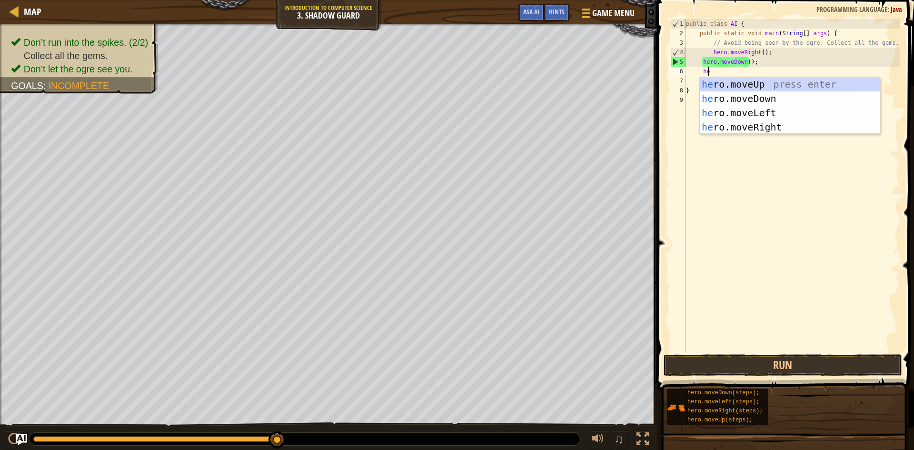
type textarea "her"
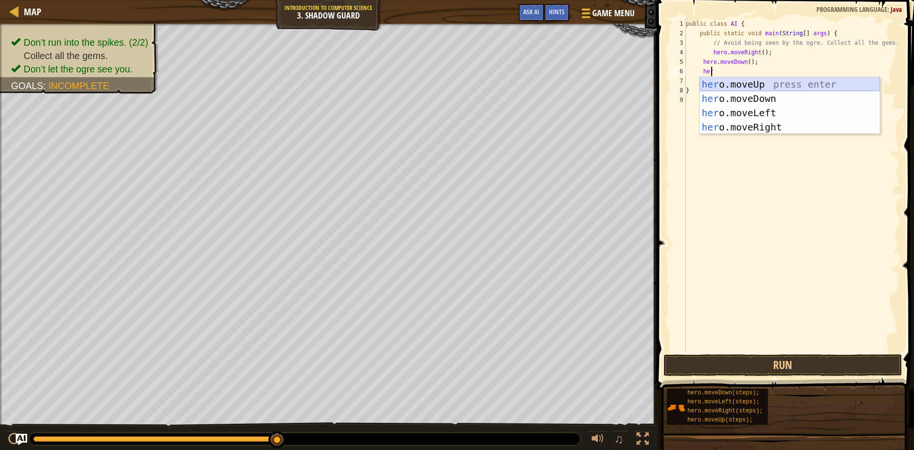
click at [729, 79] on div "her o.moveUp press enter her o.moveDown press enter her o.moveLeft press enter …" at bounding box center [789, 120] width 180 height 86
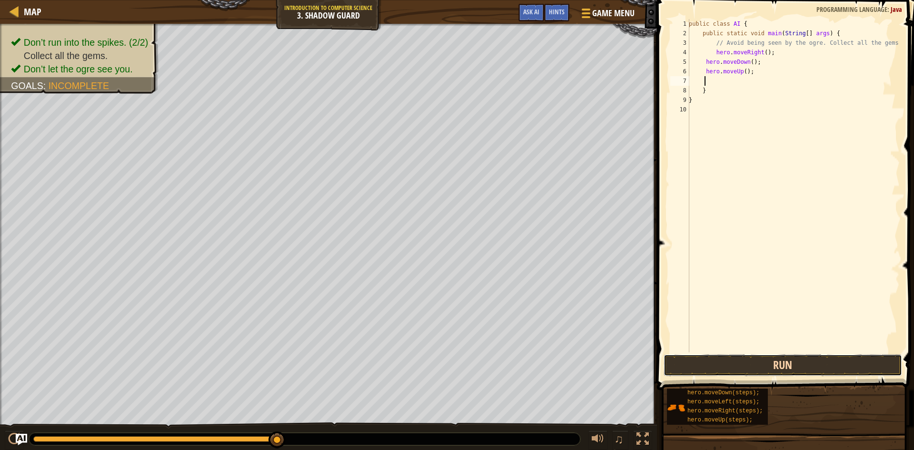
click at [742, 360] on button "Run" at bounding box center [782, 365] width 238 height 22
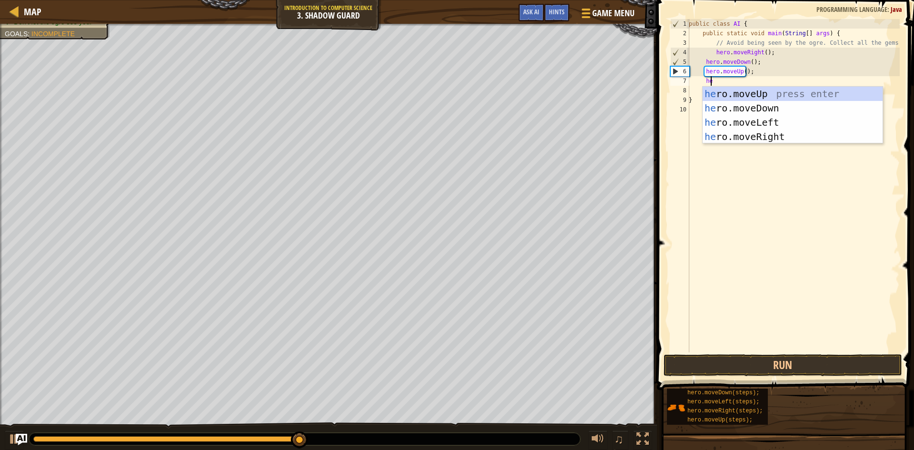
type textarea "her"
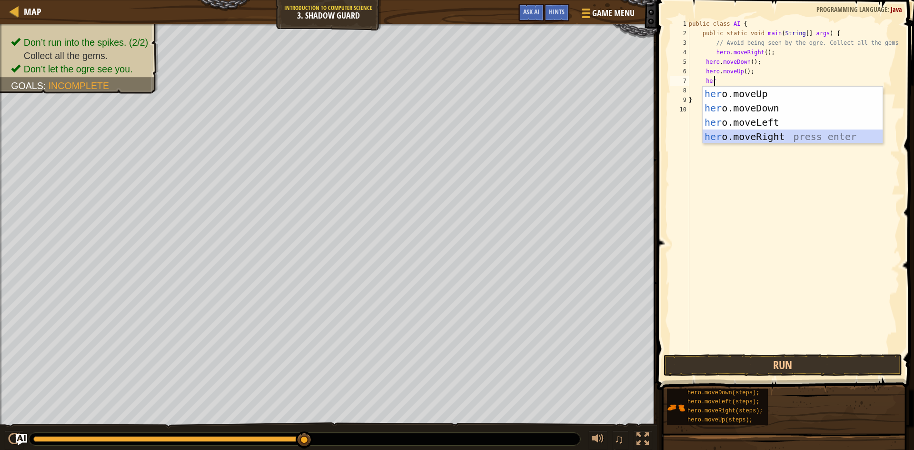
click at [740, 136] on div "her o.moveUp press enter her o.moveDown press enter her o.moveLeft press enter …" at bounding box center [792, 130] width 180 height 86
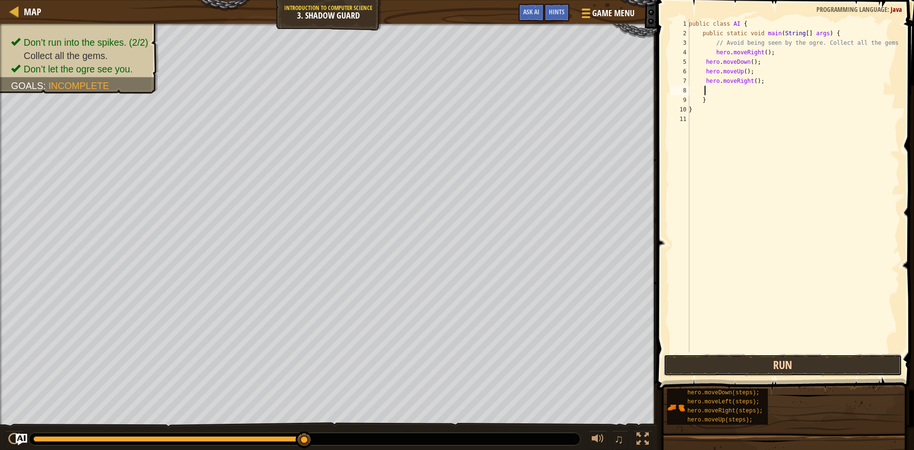
click at [749, 358] on button "Run" at bounding box center [782, 365] width 238 height 22
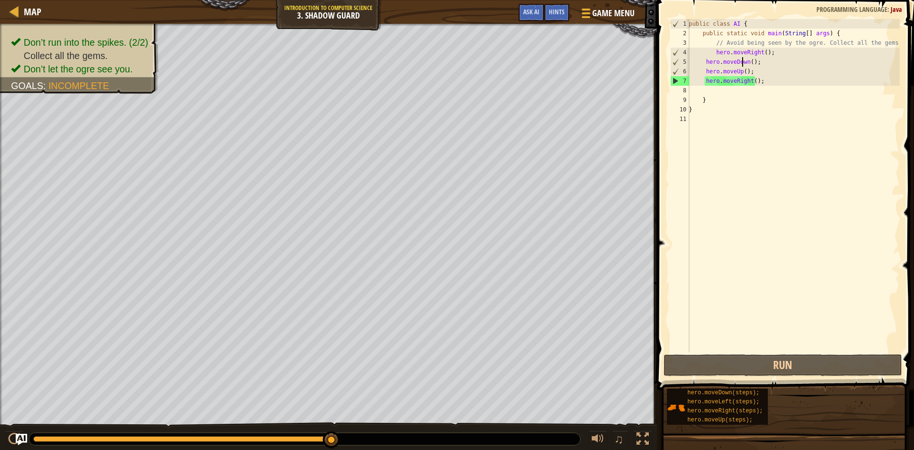
click at [742, 62] on div "public class AI { public static void main ( String [ ] args ) { // Avoid being …" at bounding box center [793, 195] width 213 height 352
click at [744, 61] on div "public class AI { public static void main ( String [ ] args ) { // Avoid being …" at bounding box center [793, 195] width 213 height 352
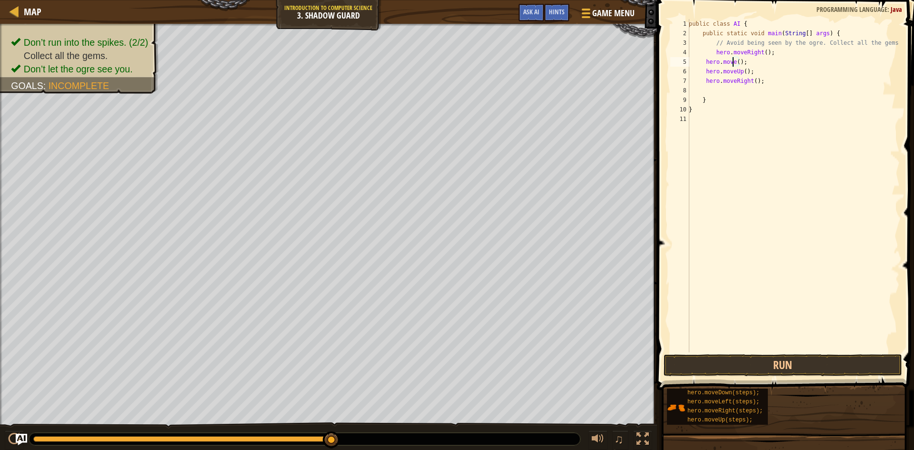
scroll to position [4, 4]
click at [747, 72] on div "hero.moveR ight press enter" at bounding box center [792, 89] width 180 height 43
type textarea "hero.moveRight();"
click at [748, 357] on button "Run" at bounding box center [782, 365] width 238 height 22
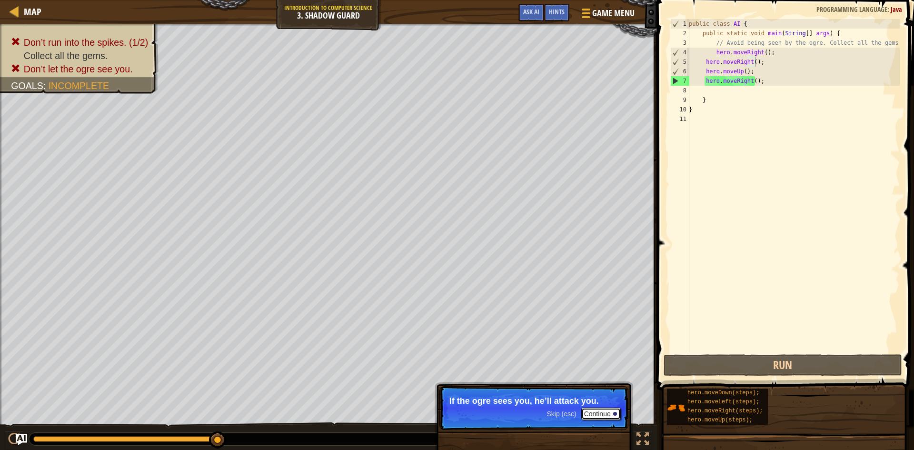
click at [594, 411] on button "Continue" at bounding box center [600, 413] width 39 height 12
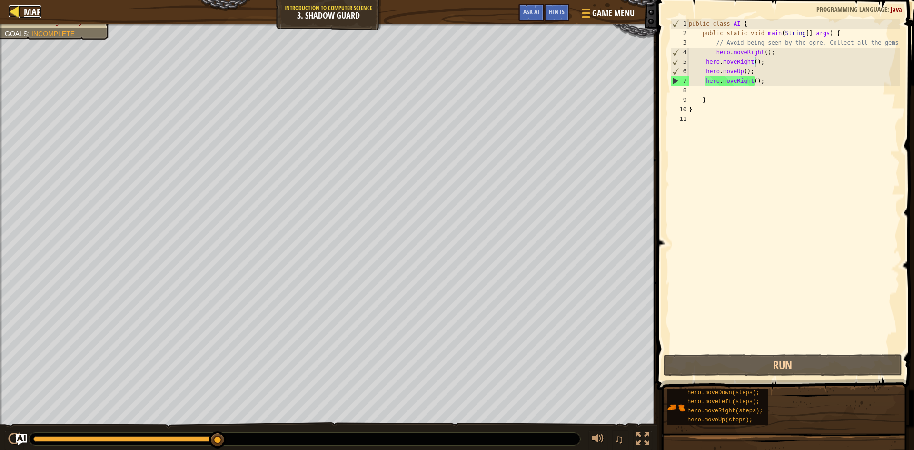
click at [11, 10] on div at bounding box center [15, 11] width 12 height 12
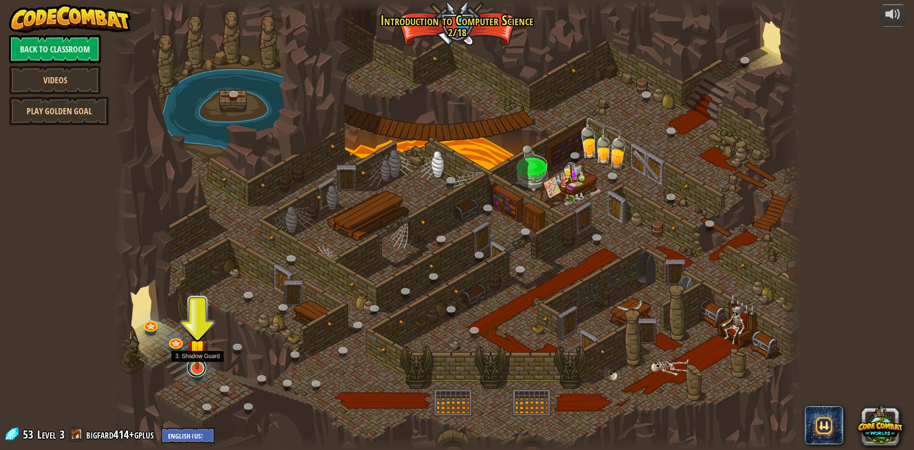
click at [191, 370] on link at bounding box center [196, 367] width 19 height 19
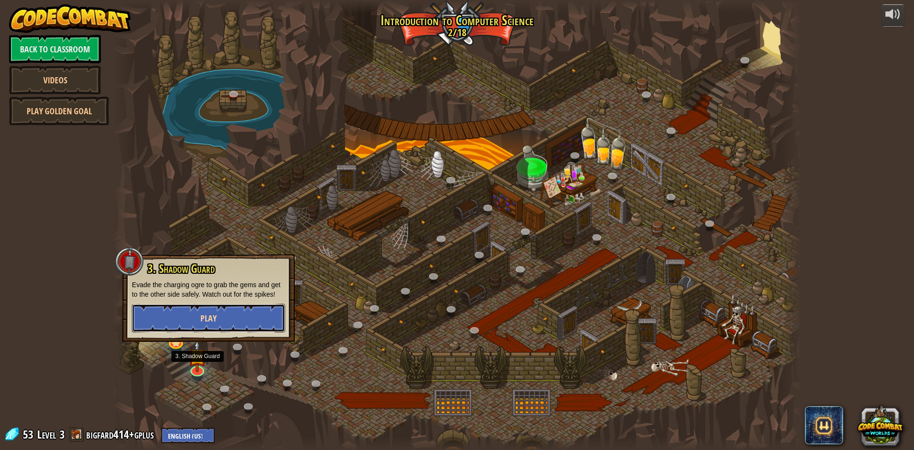
click at [222, 326] on button "Play" at bounding box center [208, 318] width 153 height 29
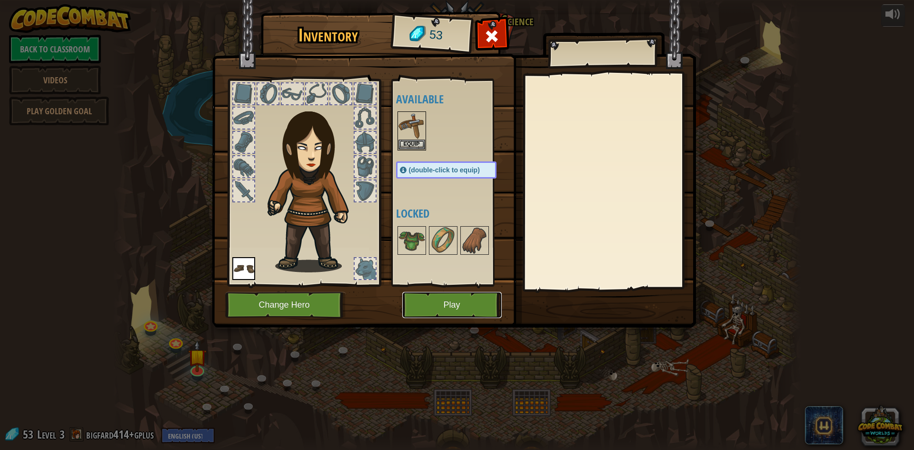
click at [454, 308] on button "Play" at bounding box center [451, 305] width 99 height 26
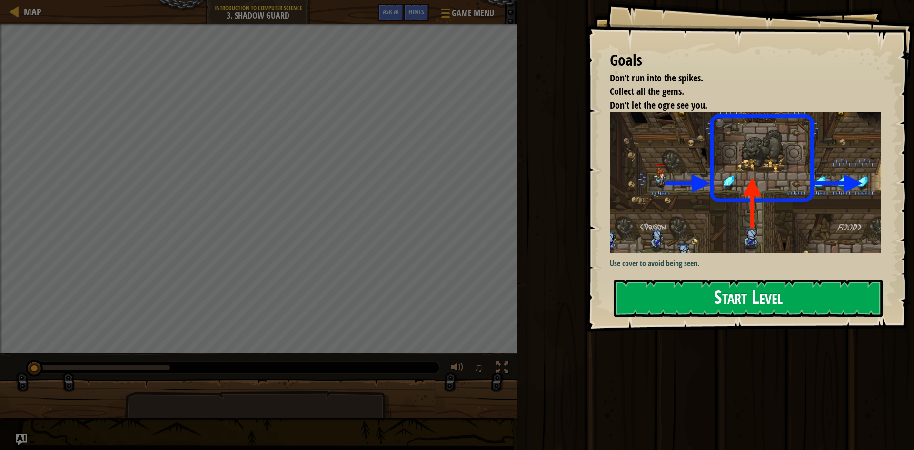
click at [628, 273] on div "Goals Don’t run into the spikes. Collect all the gems. Don’t let the ogre see y…" at bounding box center [750, 166] width 328 height 332
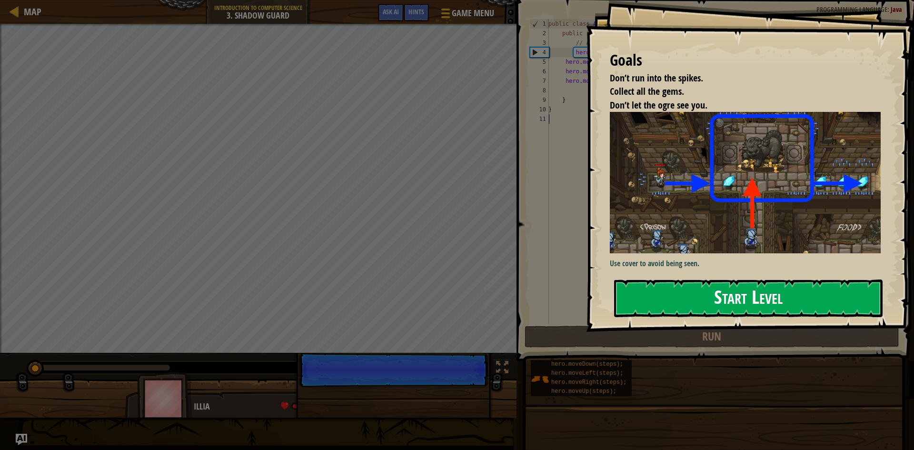
click at [631, 292] on button "Start Level" at bounding box center [748, 298] width 268 height 38
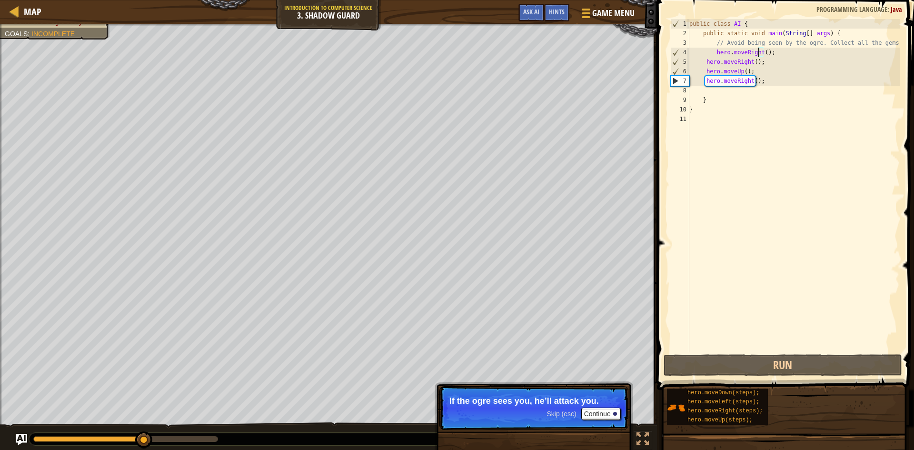
click at [757, 51] on div "public class AI { public static void main ( String [ ] args ) { // Avoid being …" at bounding box center [793, 195] width 212 height 352
click at [754, 53] on div "public class AI { public static void main ( String [ ] args ) { // Avoid being …" at bounding box center [793, 195] width 212 height 352
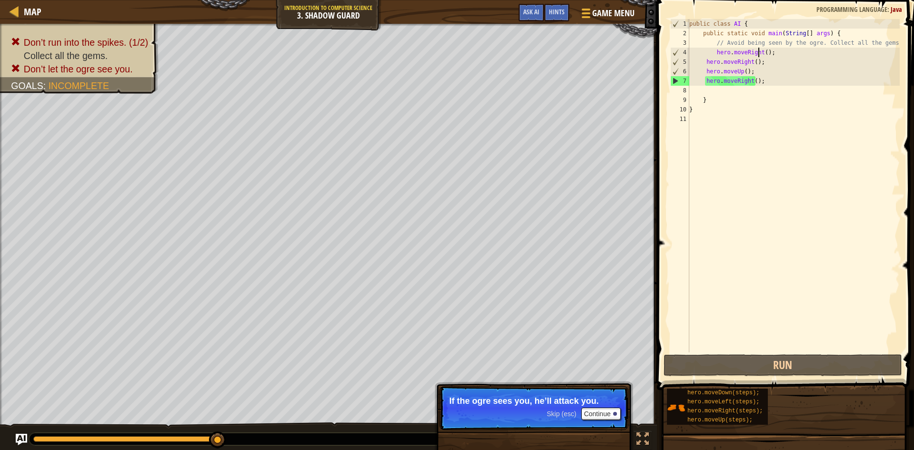
click at [757, 52] on div "public class AI { public static void main ( String [ ] args ) { // Avoid being …" at bounding box center [793, 195] width 212 height 352
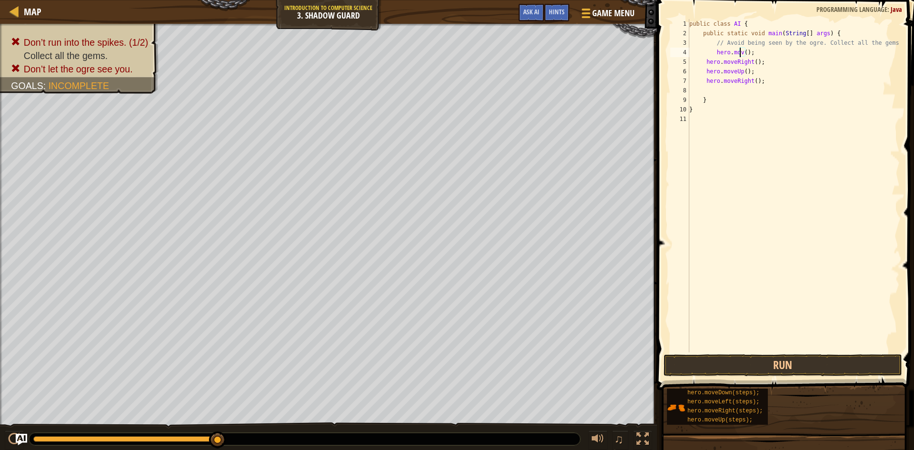
scroll to position [4, 4]
click at [769, 63] on div "hero.mov e Up press enter" at bounding box center [802, 79] width 180 height 43
click at [685, 366] on button "Run" at bounding box center [782, 365] width 238 height 22
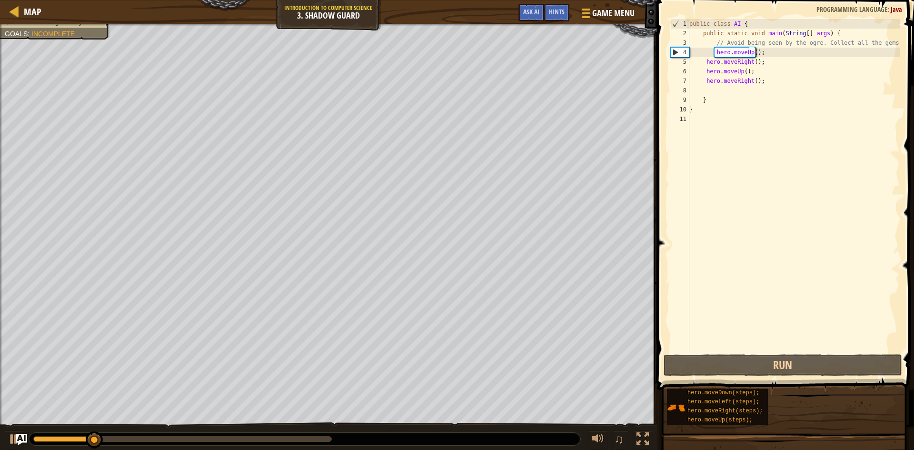
click at [748, 52] on div "public class AI { public static void main ( String [ ] args ) { // Avoid being …" at bounding box center [793, 195] width 212 height 352
type textarea "hero.moveU();"
